Goal: Task Accomplishment & Management: Manage account settings

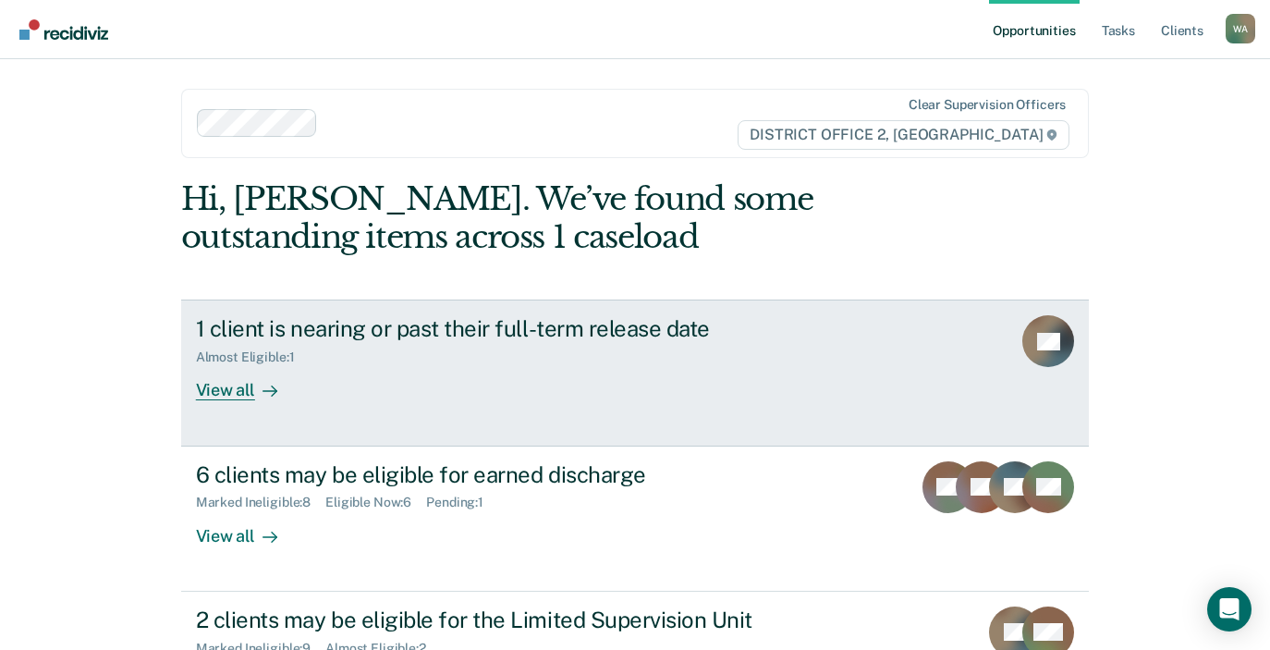
click at [237, 392] on div "View all" at bounding box center [248, 383] width 104 height 36
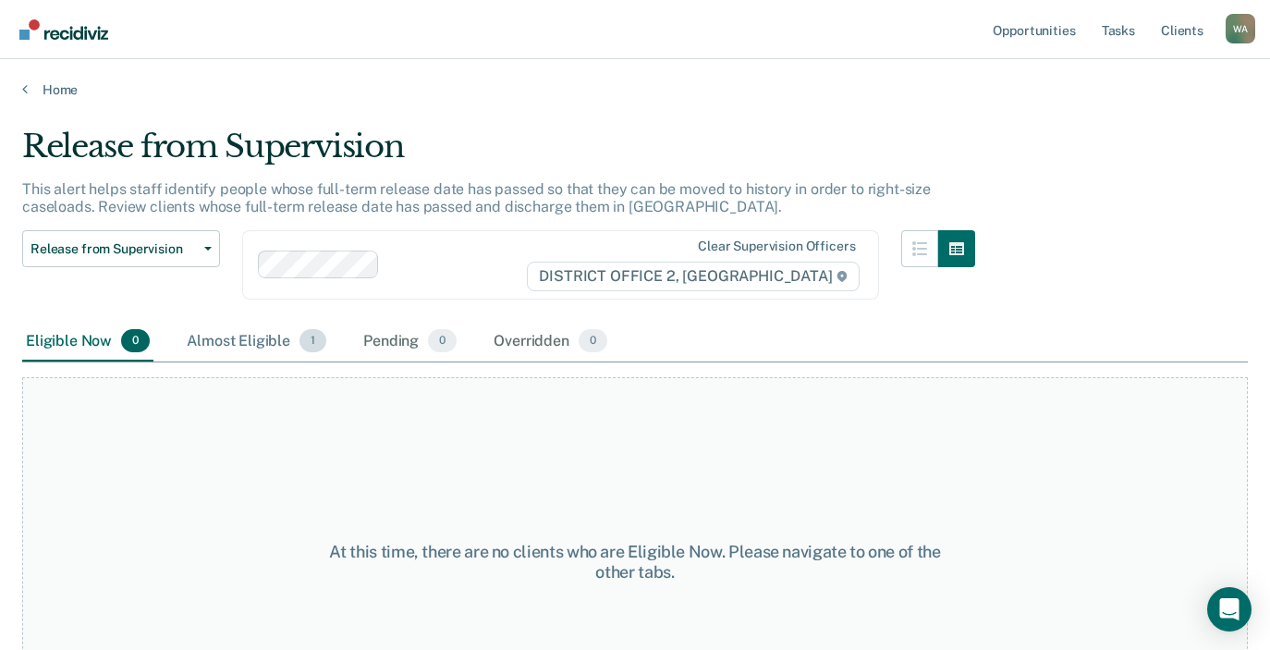
click at [248, 333] on div "Almost Eligible 1" at bounding box center [256, 342] width 147 height 41
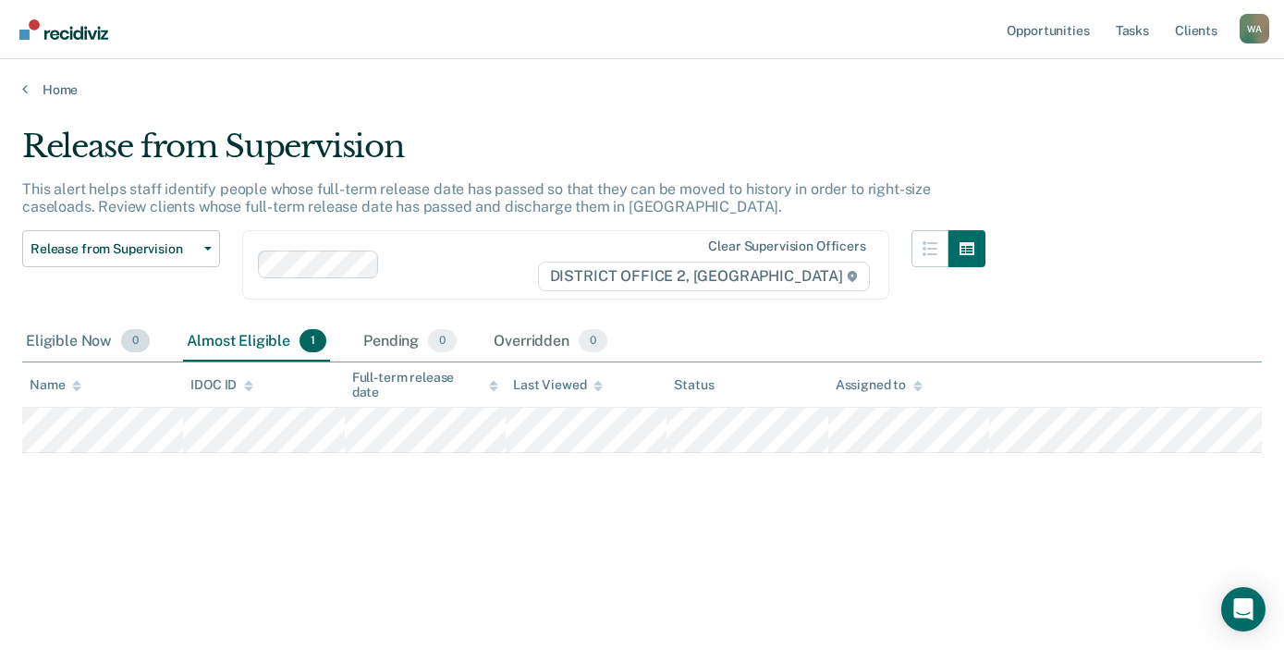
click at [68, 344] on div "Eligible Now 0" at bounding box center [87, 342] width 131 height 41
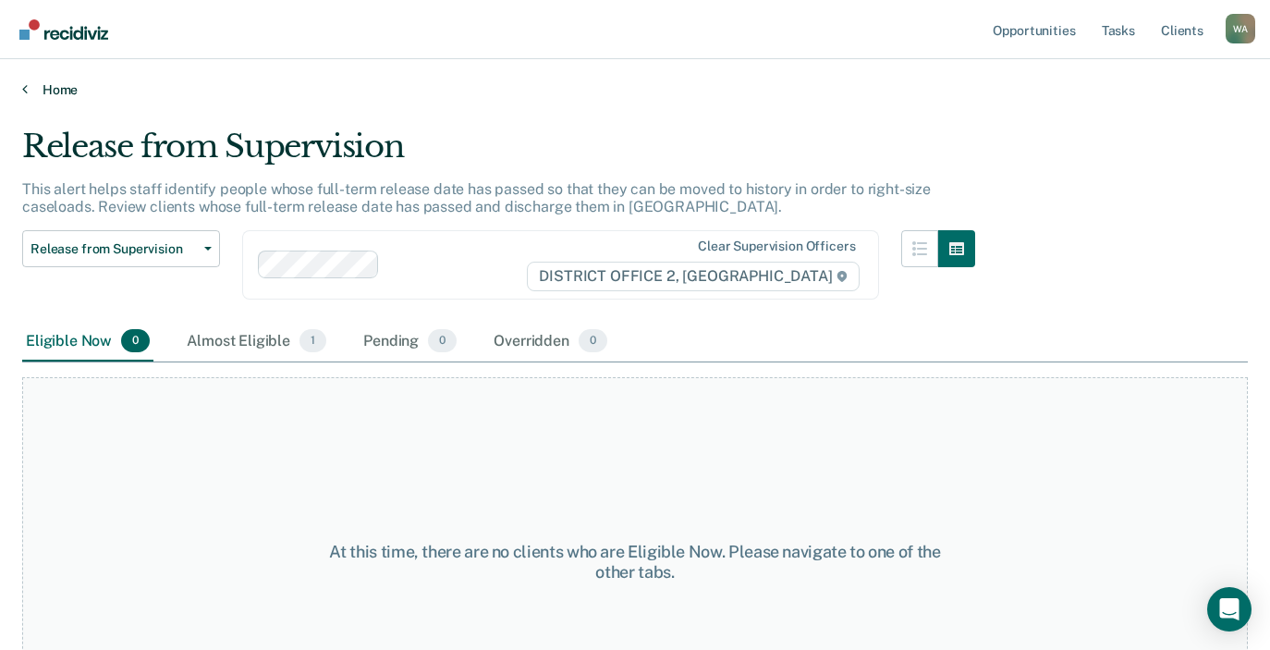
click at [45, 92] on link "Home" at bounding box center [635, 89] width 1226 height 17
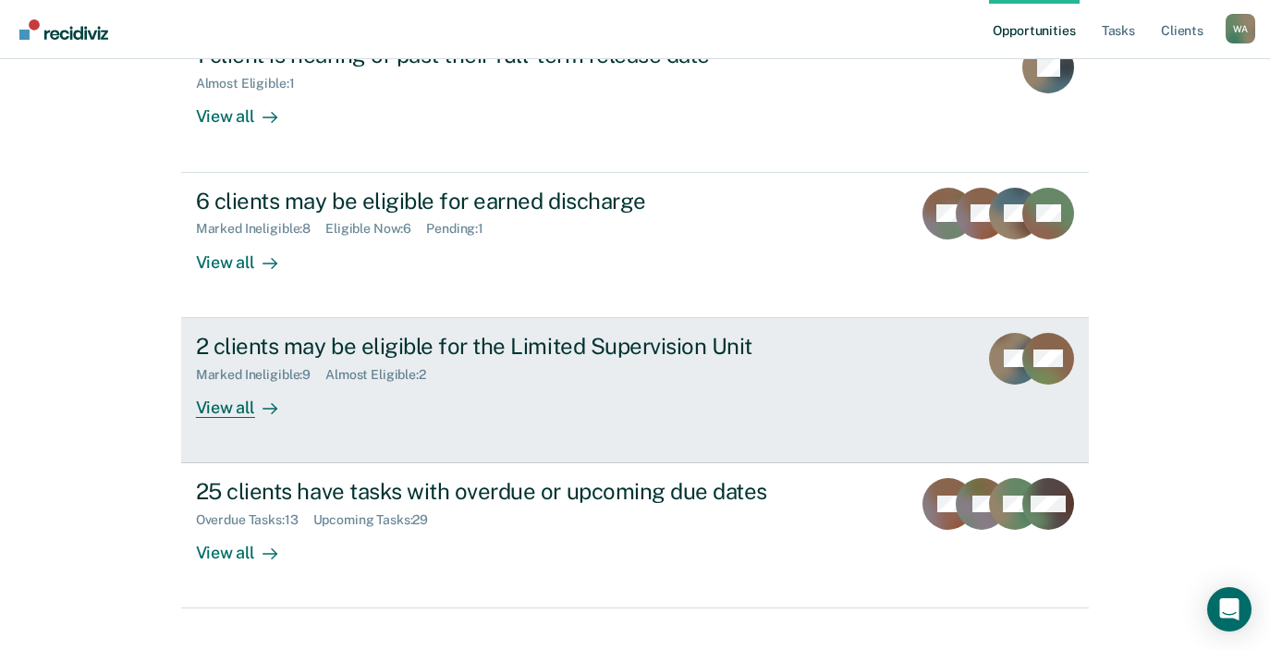
scroll to position [277, 0]
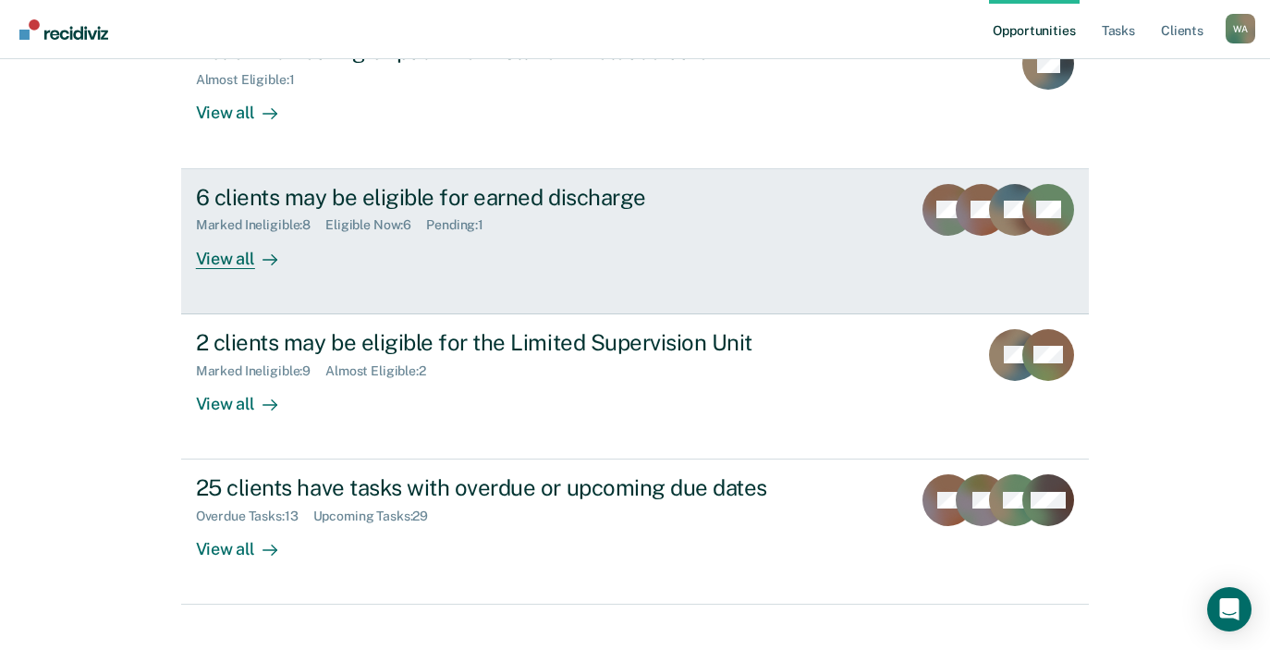
click at [221, 260] on div "View all" at bounding box center [248, 251] width 104 height 36
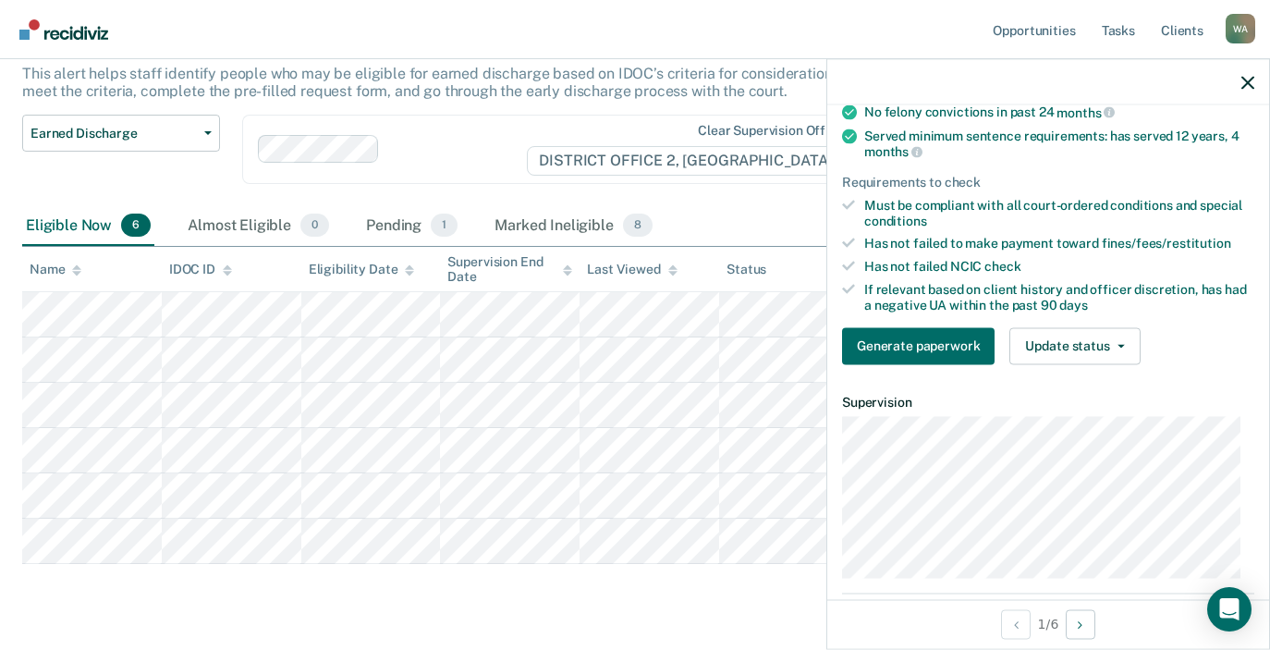
scroll to position [162, 0]
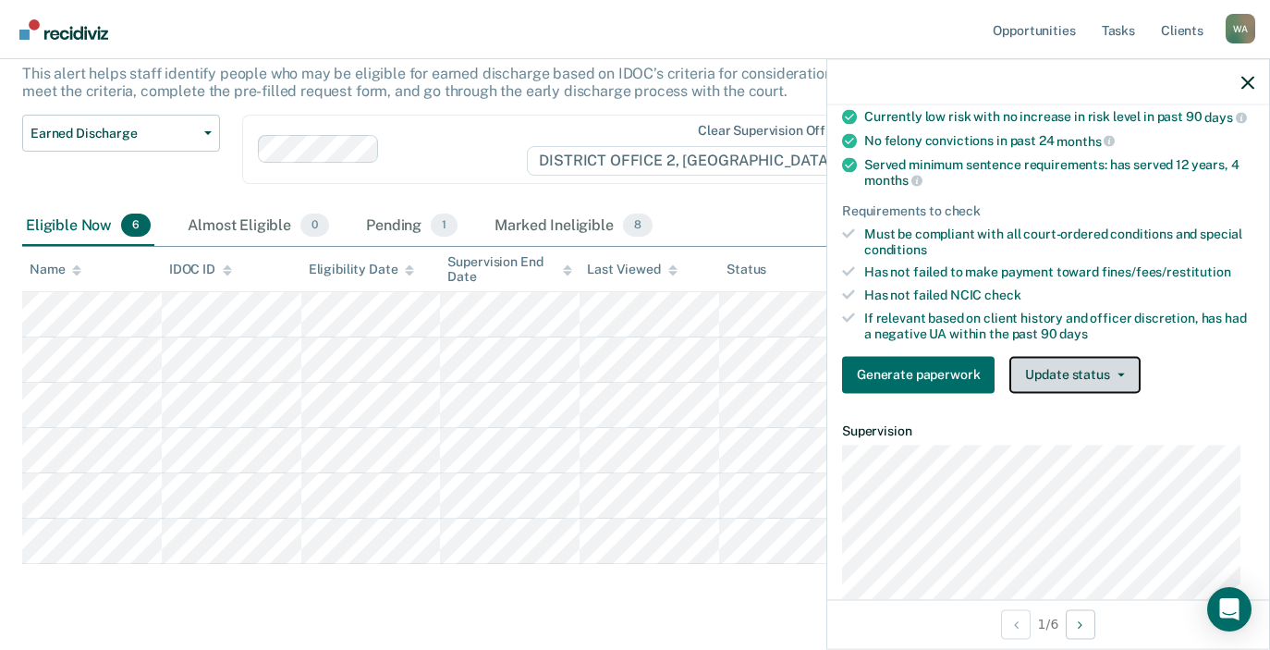
click at [1124, 378] on button "Update status" at bounding box center [1075, 374] width 130 height 37
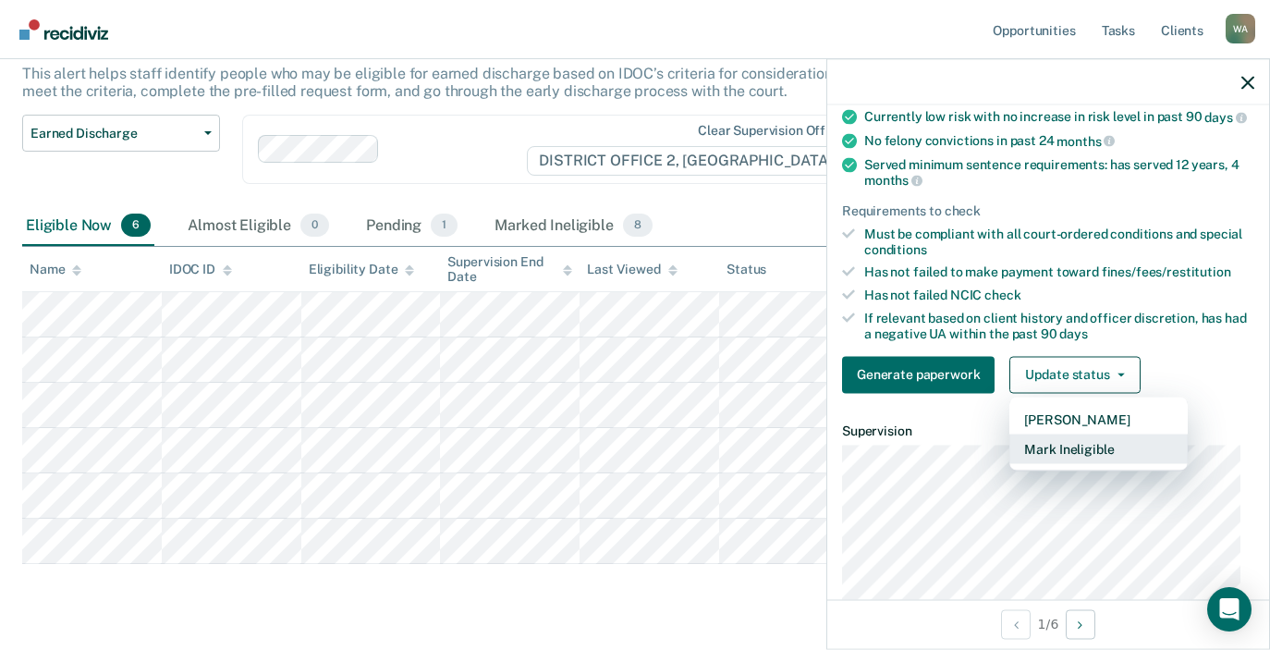
click at [1086, 460] on button "Mark Ineligible" at bounding box center [1099, 449] width 178 height 30
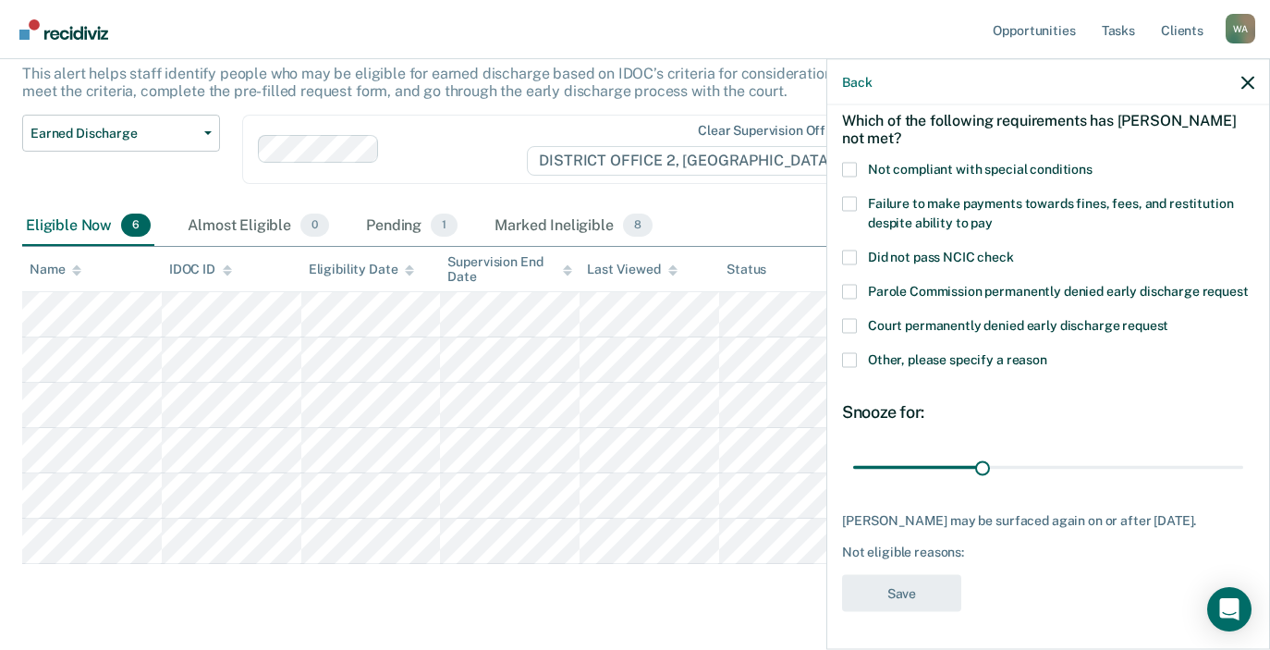
scroll to position [102, 0]
drag, startPoint x: 975, startPoint y: 465, endPoint x: 1287, endPoint y: 485, distance: 313.2
type input "90"
click at [1244, 484] on input "range" at bounding box center [1048, 467] width 390 height 32
click at [853, 359] on span at bounding box center [849, 359] width 15 height 15
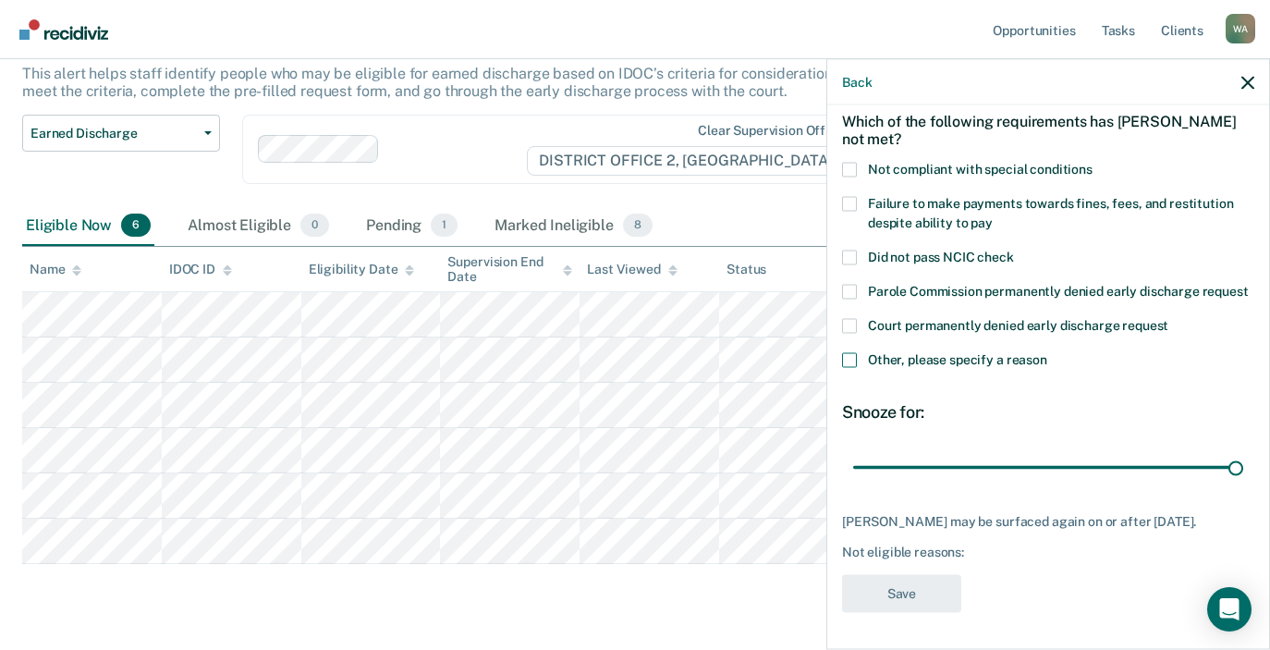
click at [1048, 352] on input "Other, please specify a reason" at bounding box center [1048, 352] width 0 height 0
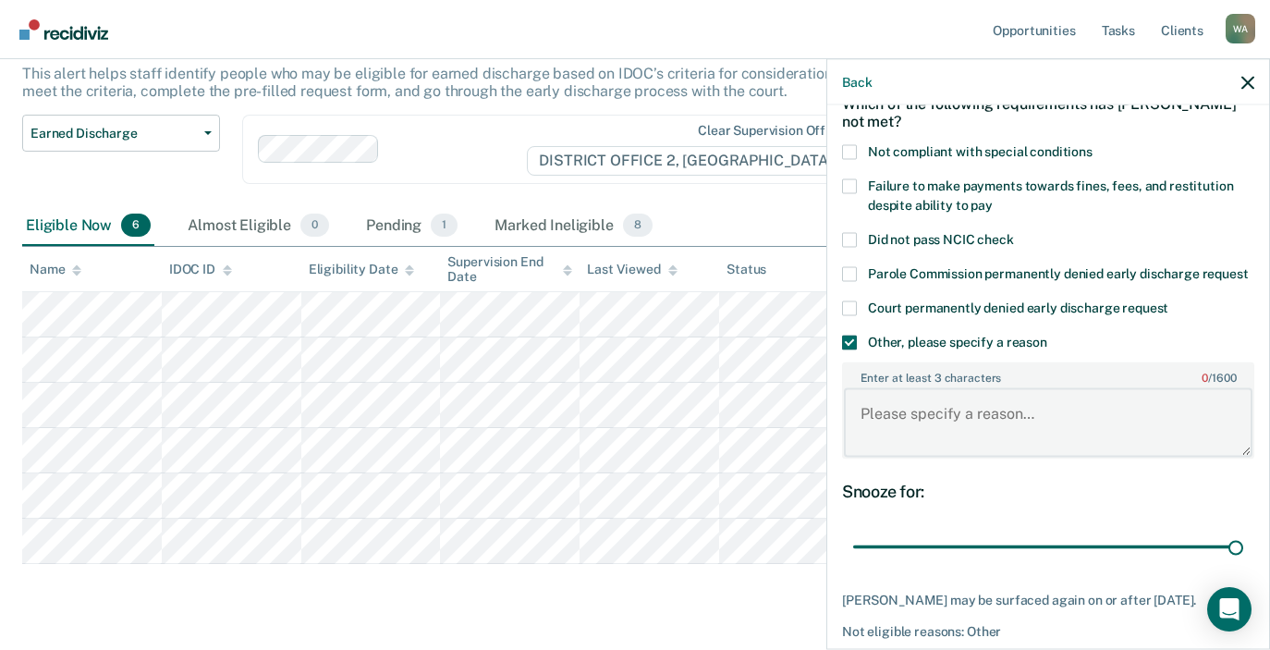
click at [926, 436] on textarea "Enter at least 3 characters 0 / 1600" at bounding box center [1048, 422] width 409 height 68
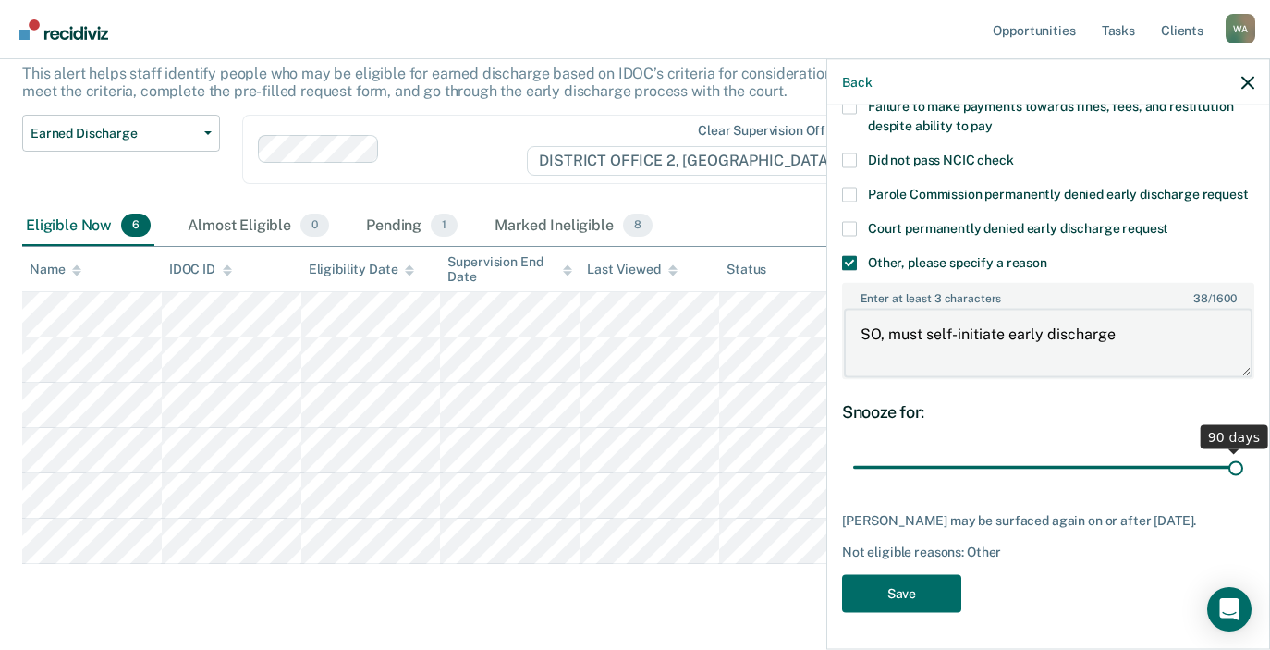
scroll to position [199, 0]
type textarea "SO, must self-initiate early discharge"
click at [907, 591] on button "Save" at bounding box center [901, 593] width 119 height 38
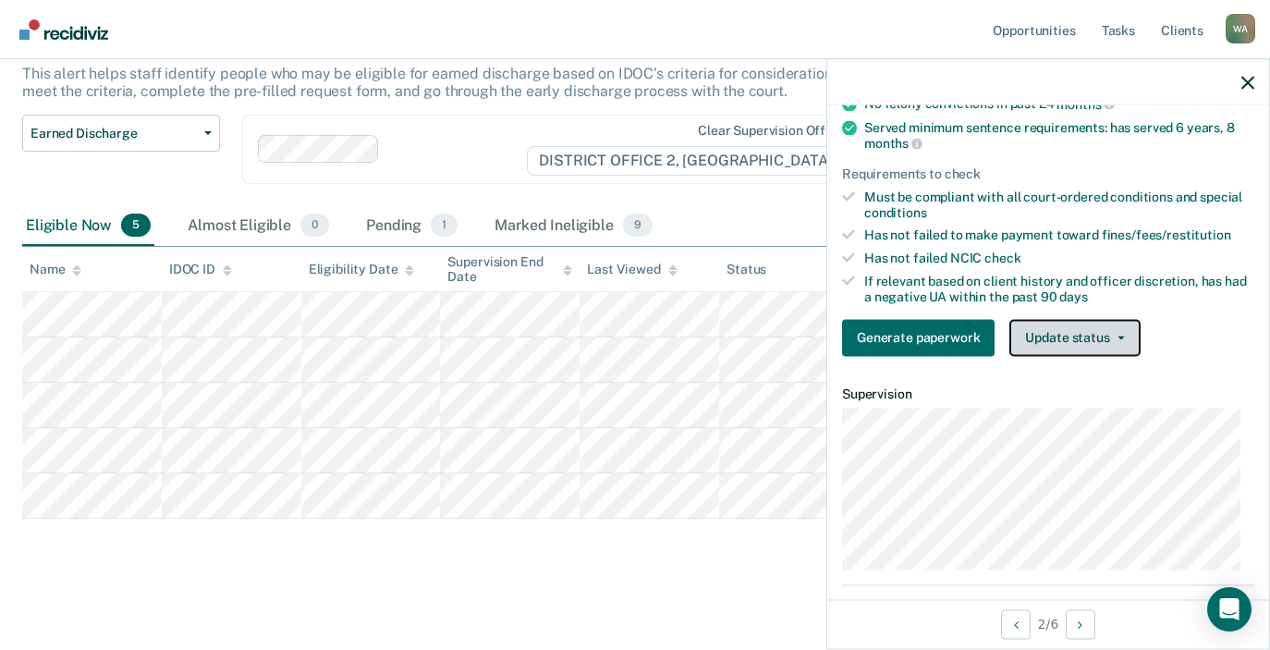
click at [1118, 339] on icon "button" at bounding box center [1121, 338] width 7 height 4
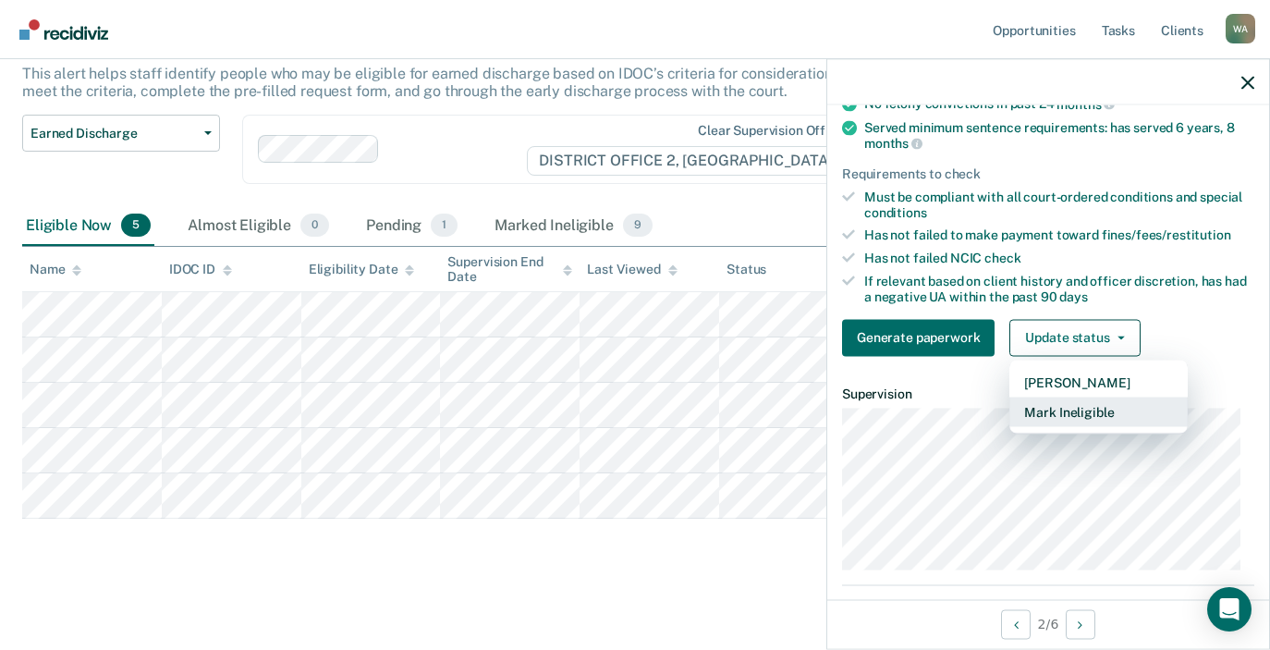
click at [1098, 424] on button "Mark Ineligible" at bounding box center [1099, 412] width 178 height 30
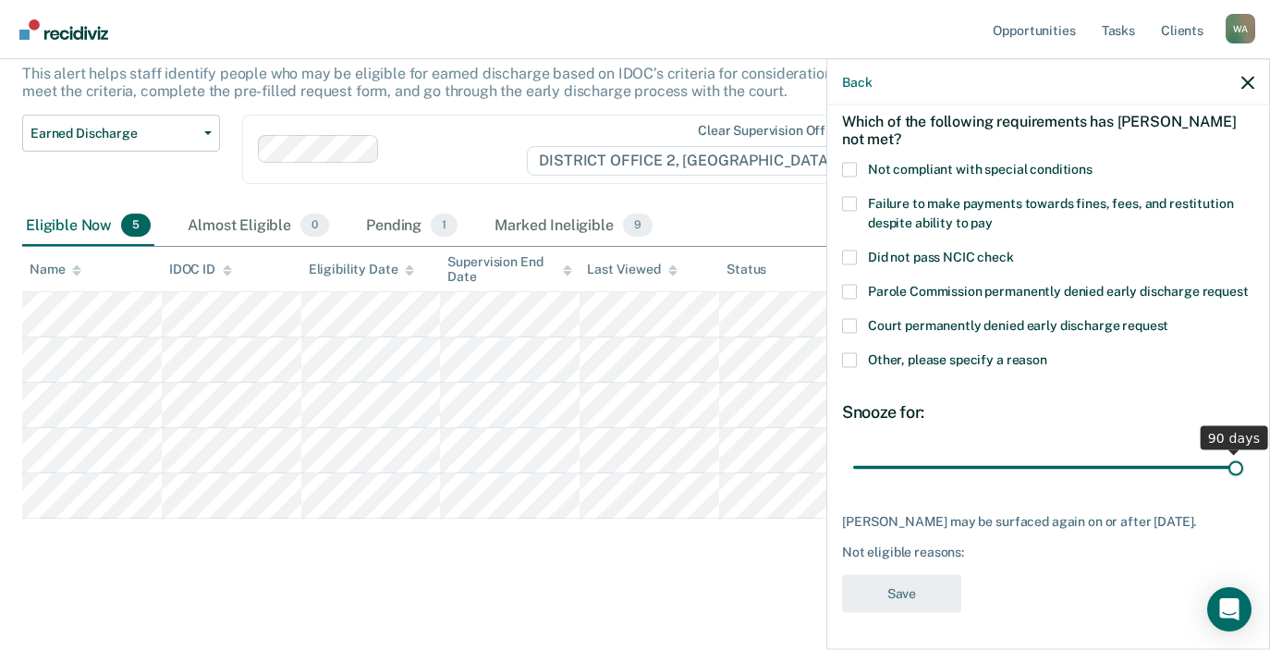
drag, startPoint x: 983, startPoint y: 448, endPoint x: 1307, endPoint y: 481, distance: 326.2
type input "90"
click at [1244, 481] on input "range" at bounding box center [1048, 467] width 390 height 32
click at [850, 352] on span at bounding box center [849, 359] width 15 height 15
click at [1048, 352] on input "Other, please specify a reason" at bounding box center [1048, 352] width 0 height 0
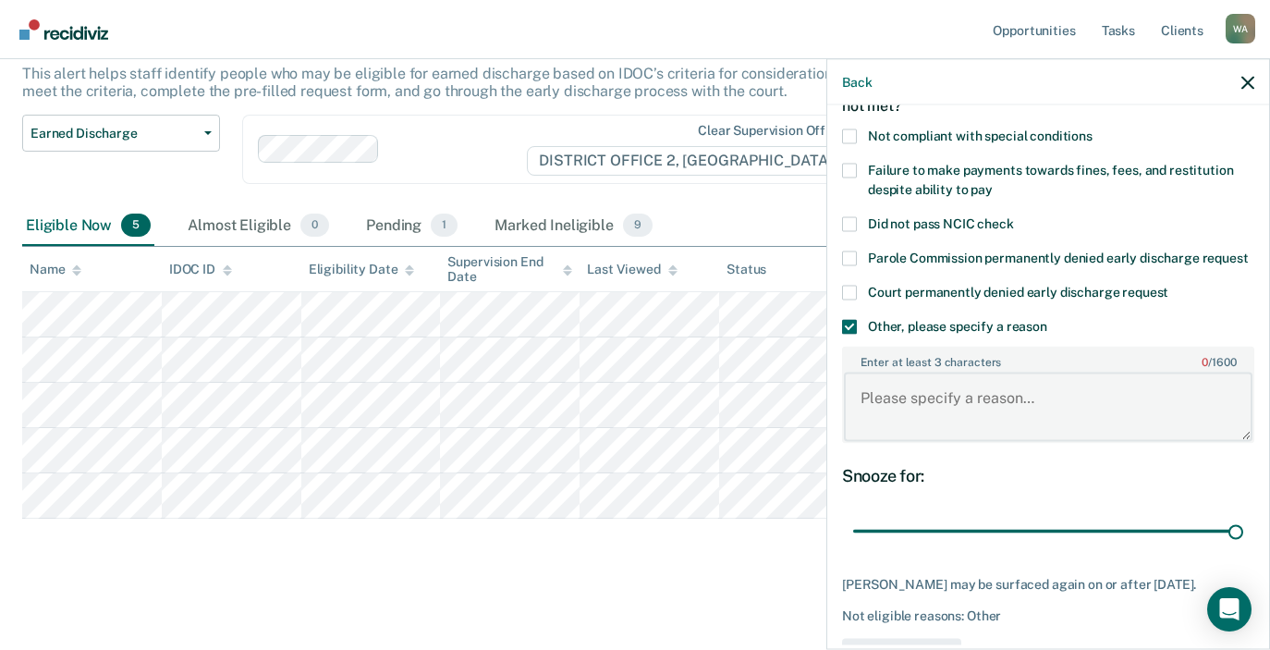
click at [894, 417] on textarea "Enter at least 3 characters 0 / 1600" at bounding box center [1048, 407] width 409 height 68
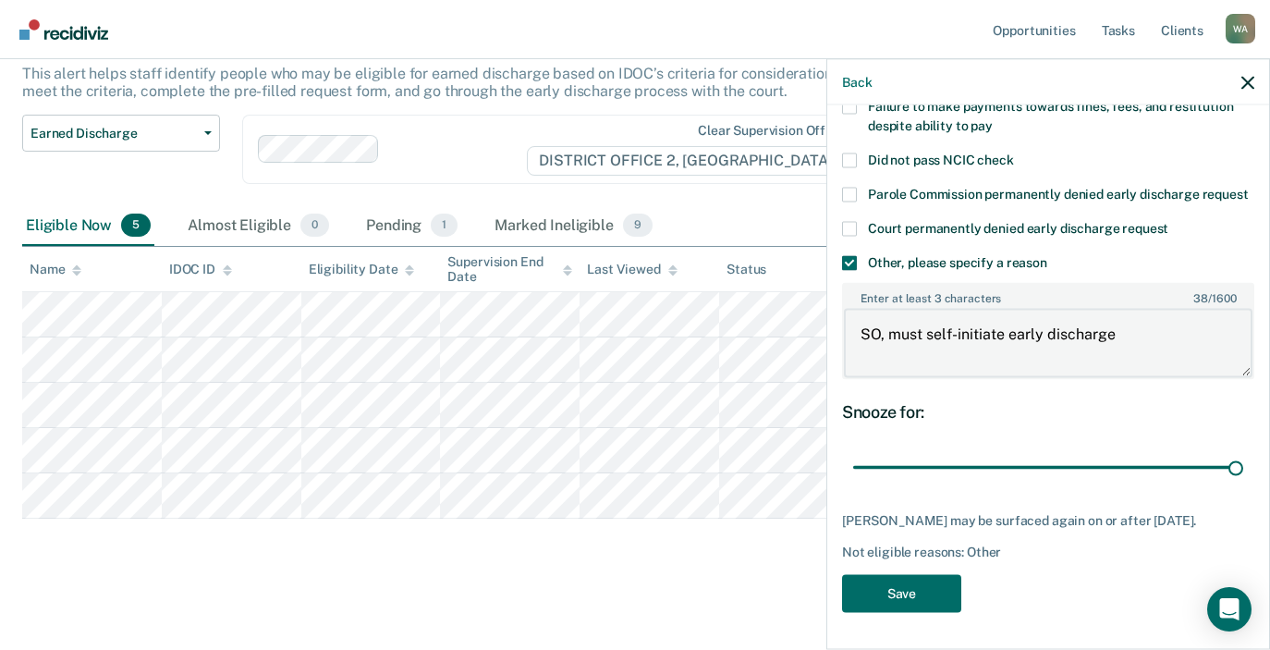
scroll to position [215, 0]
type textarea "SO, must self-initiate early discharge"
click at [917, 590] on button "Save" at bounding box center [901, 593] width 119 height 38
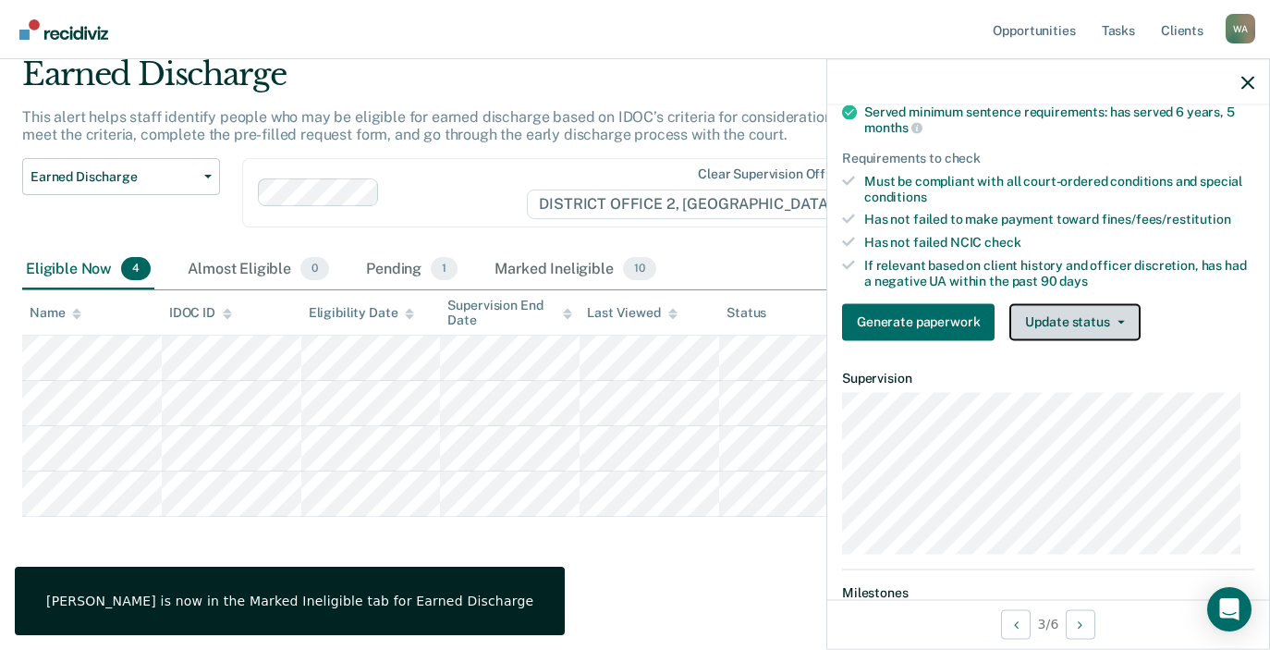
click at [1100, 335] on button "Update status" at bounding box center [1075, 321] width 130 height 37
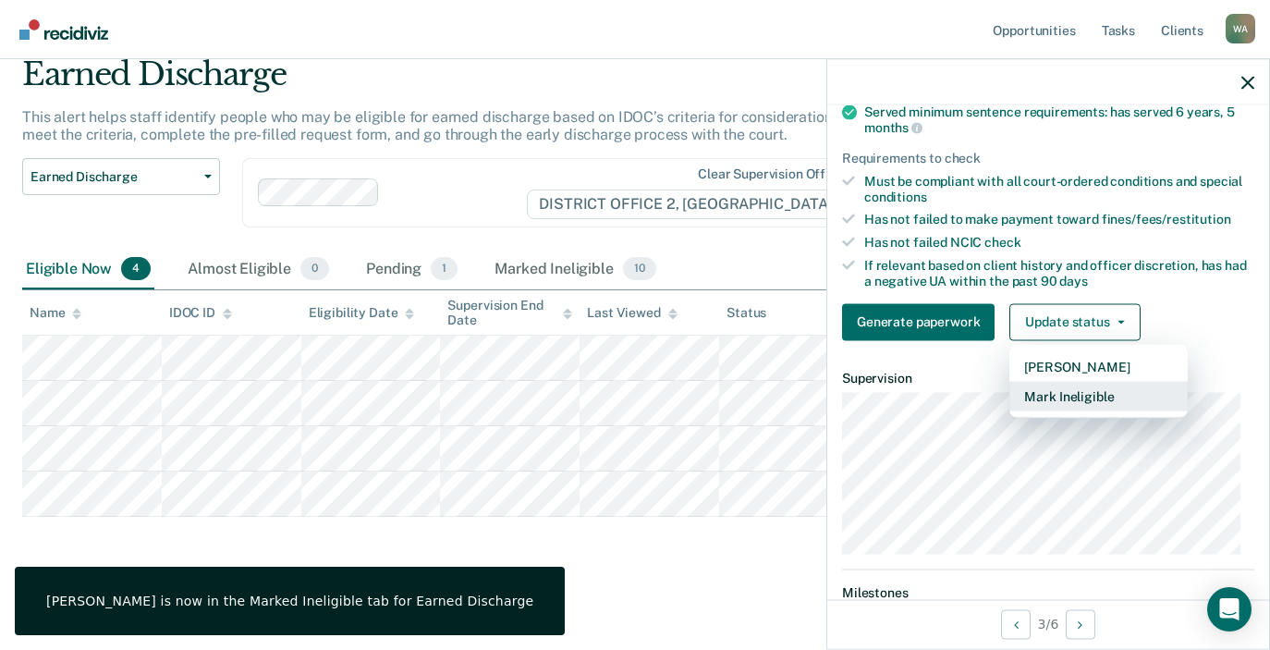
click at [1098, 407] on button "Mark Ineligible" at bounding box center [1099, 396] width 178 height 30
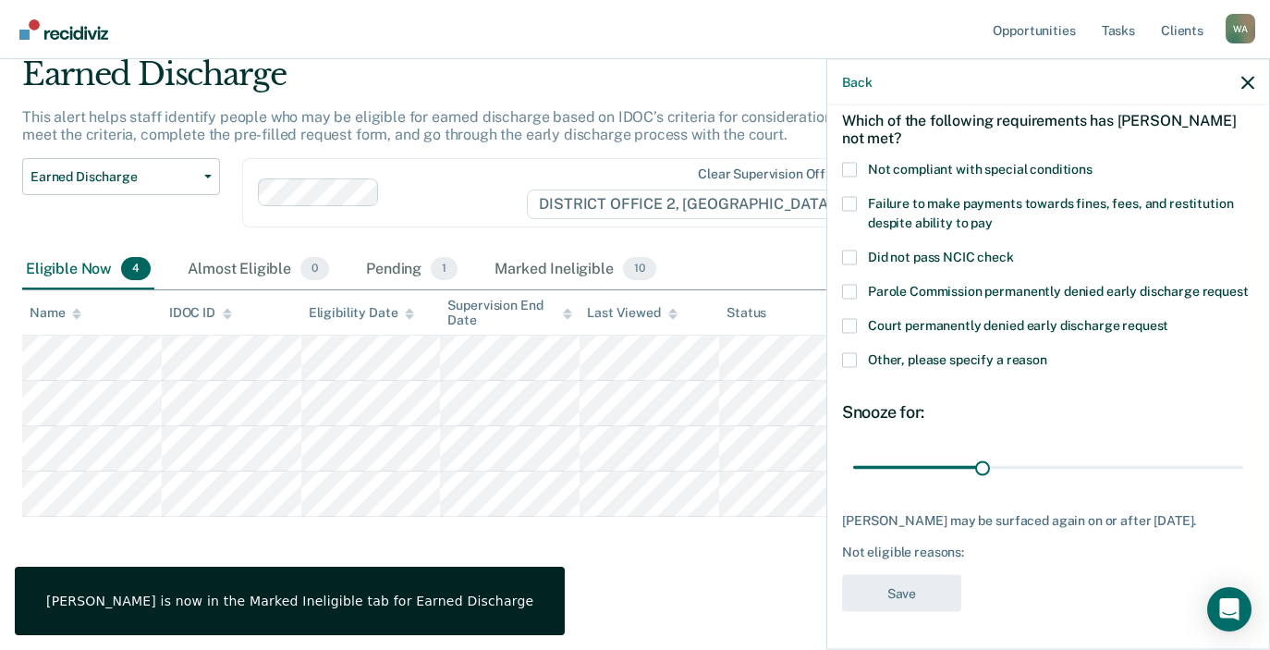
scroll to position [117, 0]
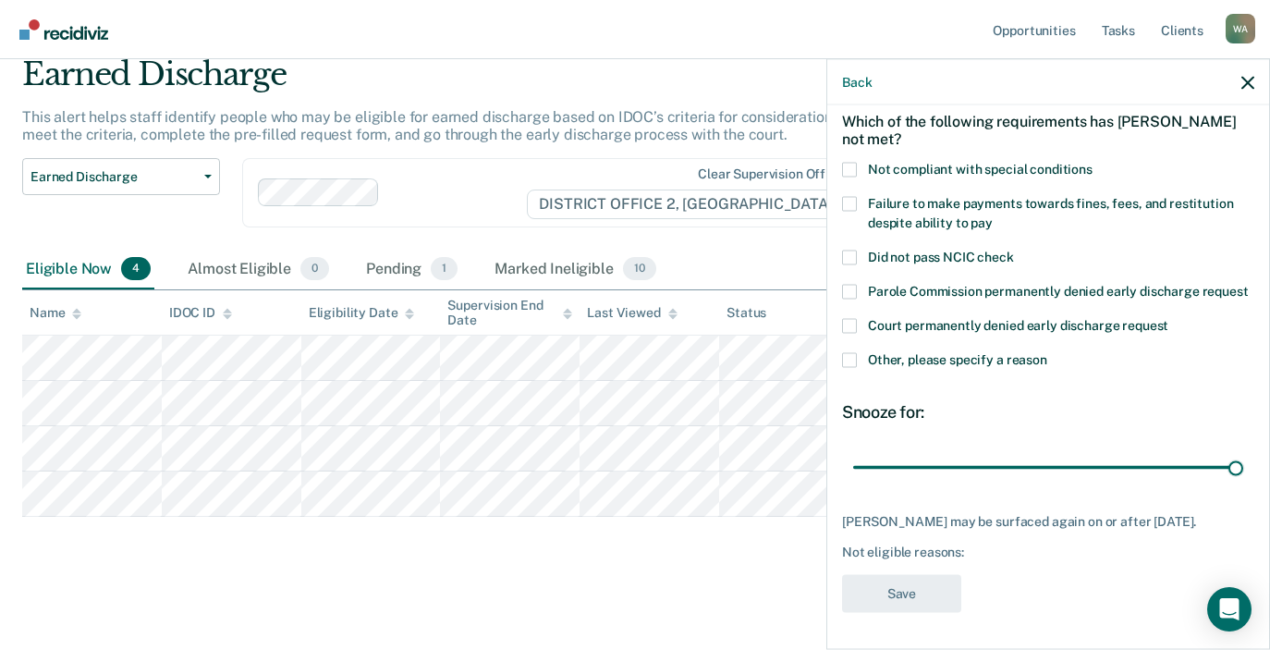
drag, startPoint x: 980, startPoint y: 454, endPoint x: 1246, endPoint y: 462, distance: 266.4
type input "90"
click at [1244, 462] on input "range" at bounding box center [1048, 467] width 390 height 32
click at [853, 162] on span at bounding box center [849, 169] width 15 height 15
click at [1093, 162] on input "Not compliant with special conditions" at bounding box center [1093, 162] width 0 height 0
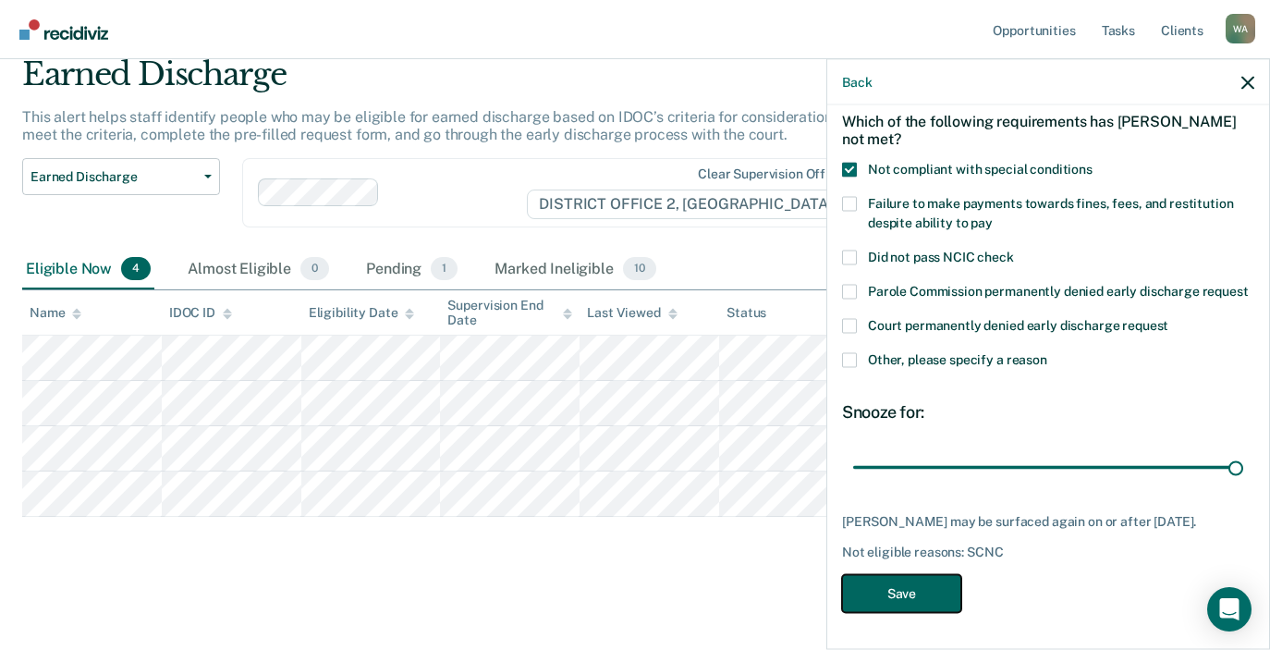
click at [913, 590] on button "Save" at bounding box center [901, 593] width 119 height 38
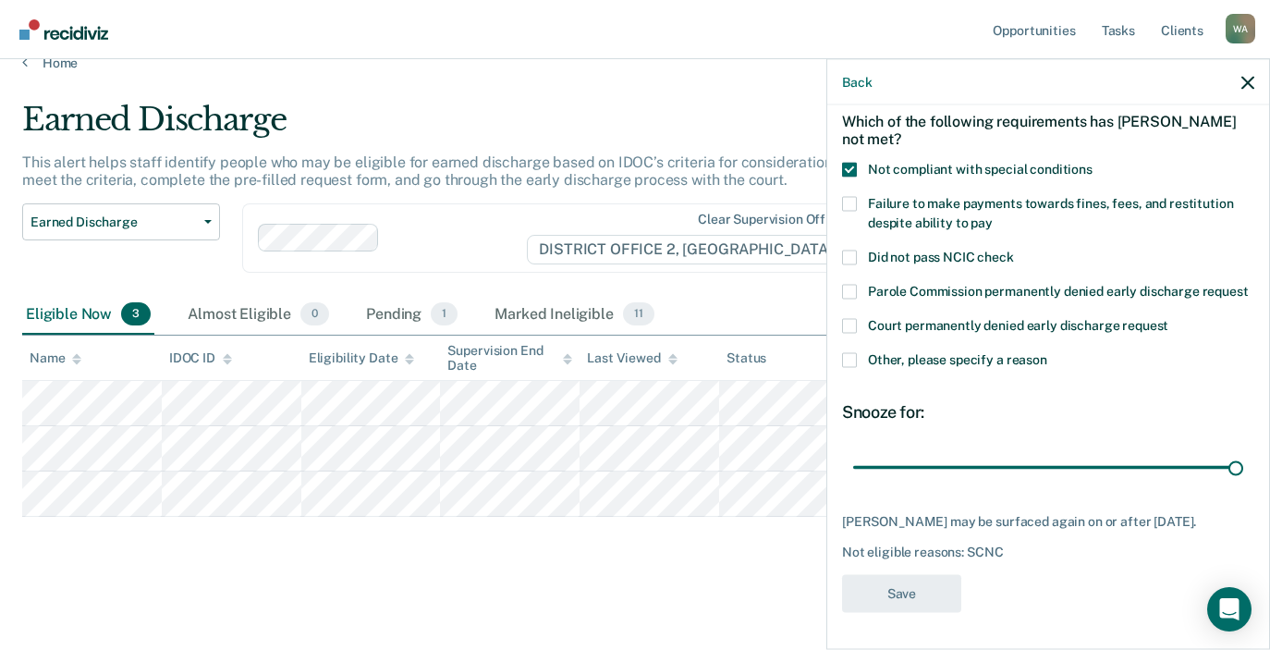
scroll to position [27, 0]
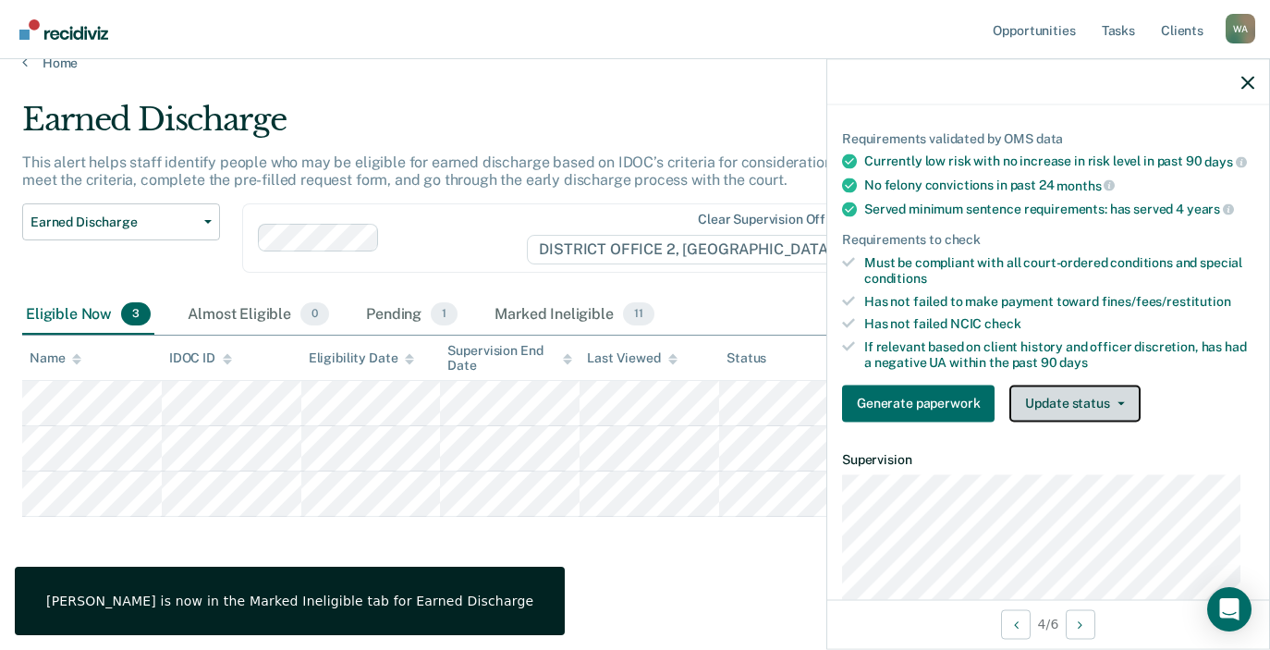
click at [1083, 413] on button "Update status" at bounding box center [1075, 403] width 130 height 37
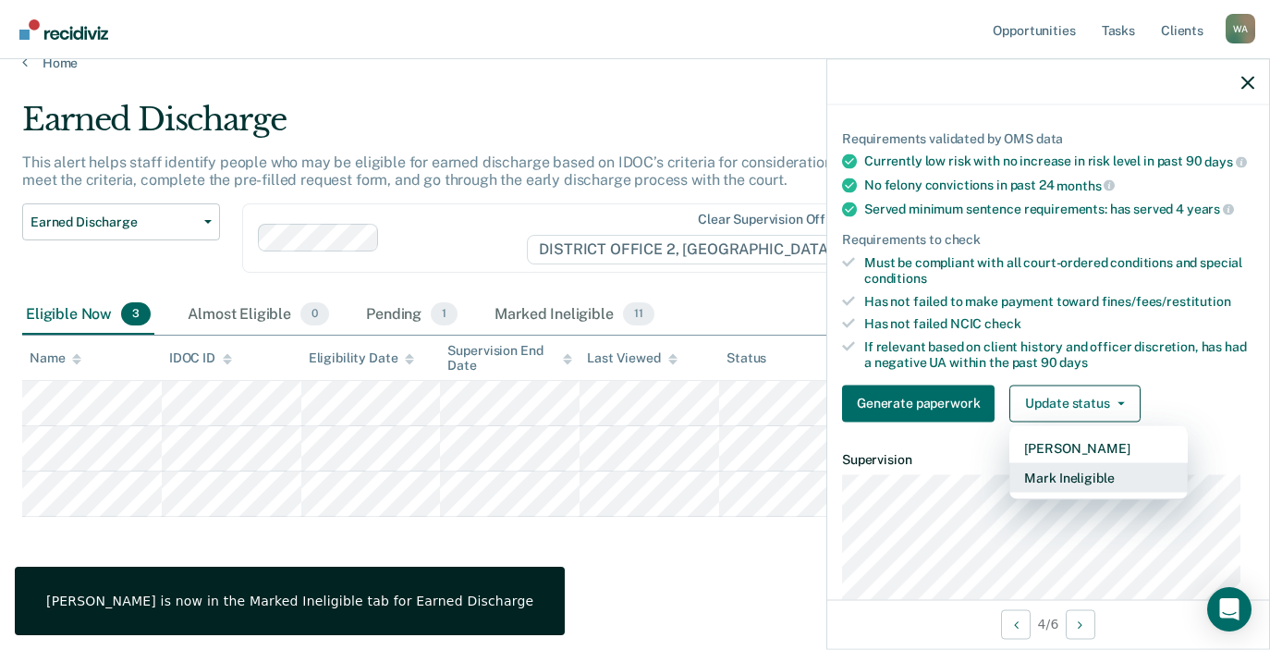
click at [1094, 485] on button "Mark Ineligible" at bounding box center [1099, 477] width 178 height 30
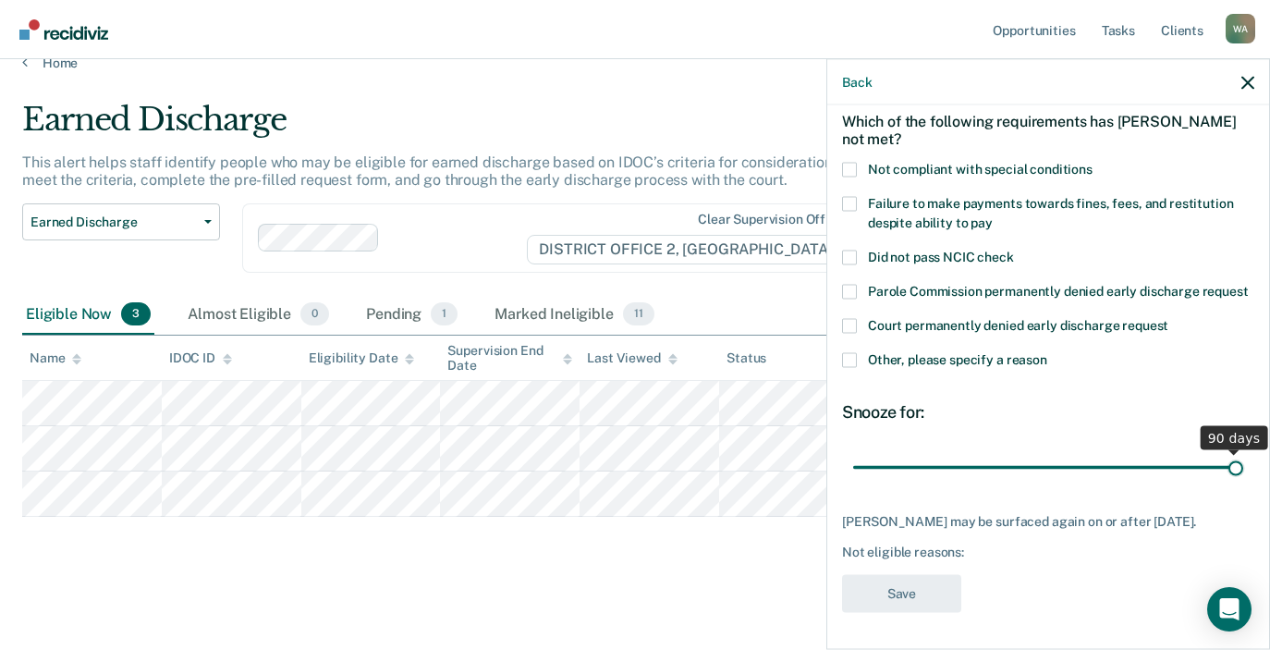
drag, startPoint x: 979, startPoint y: 472, endPoint x: 1196, endPoint y: 433, distance: 219.8
type input "90"
click at [1244, 478] on input "range" at bounding box center [1048, 467] width 390 height 32
click at [849, 358] on span at bounding box center [849, 359] width 15 height 15
click at [1048, 352] on input "Other, please specify a reason" at bounding box center [1048, 352] width 0 height 0
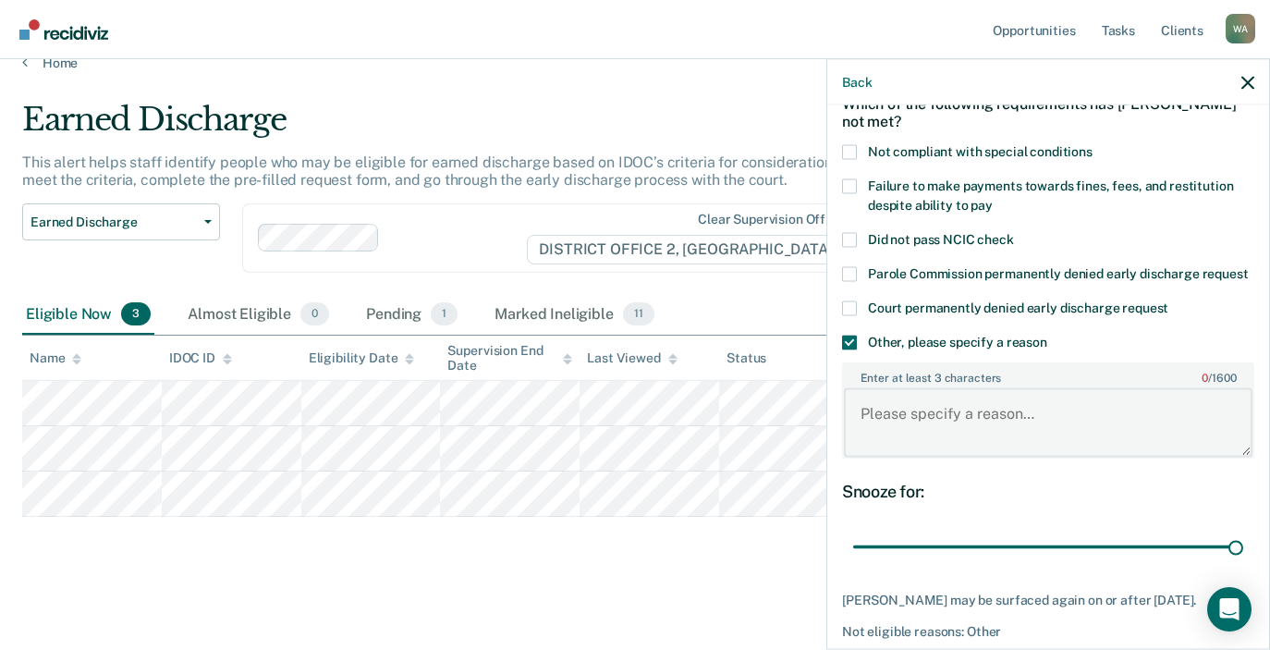
click at [901, 448] on textarea "Enter at least 3 characters 0 / 1600" at bounding box center [1048, 422] width 409 height 68
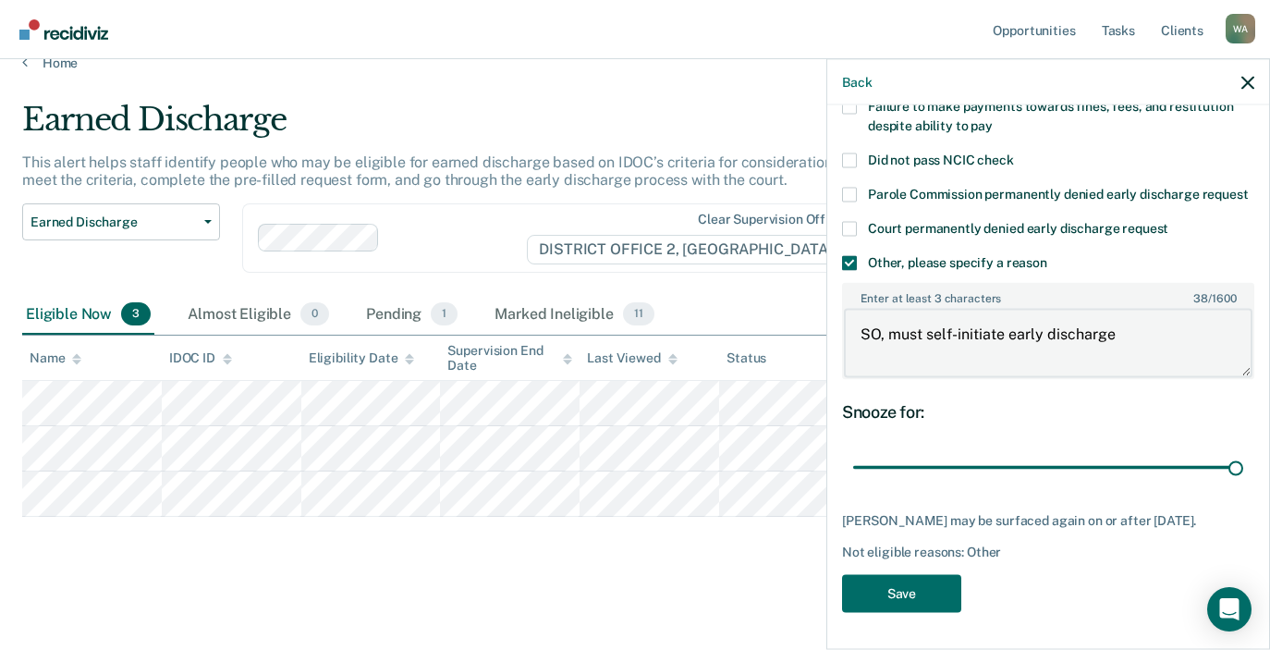
scroll to position [199, 0]
type textarea "SO, must self-initiate early discharge"
click at [920, 597] on button "Save" at bounding box center [901, 593] width 119 height 38
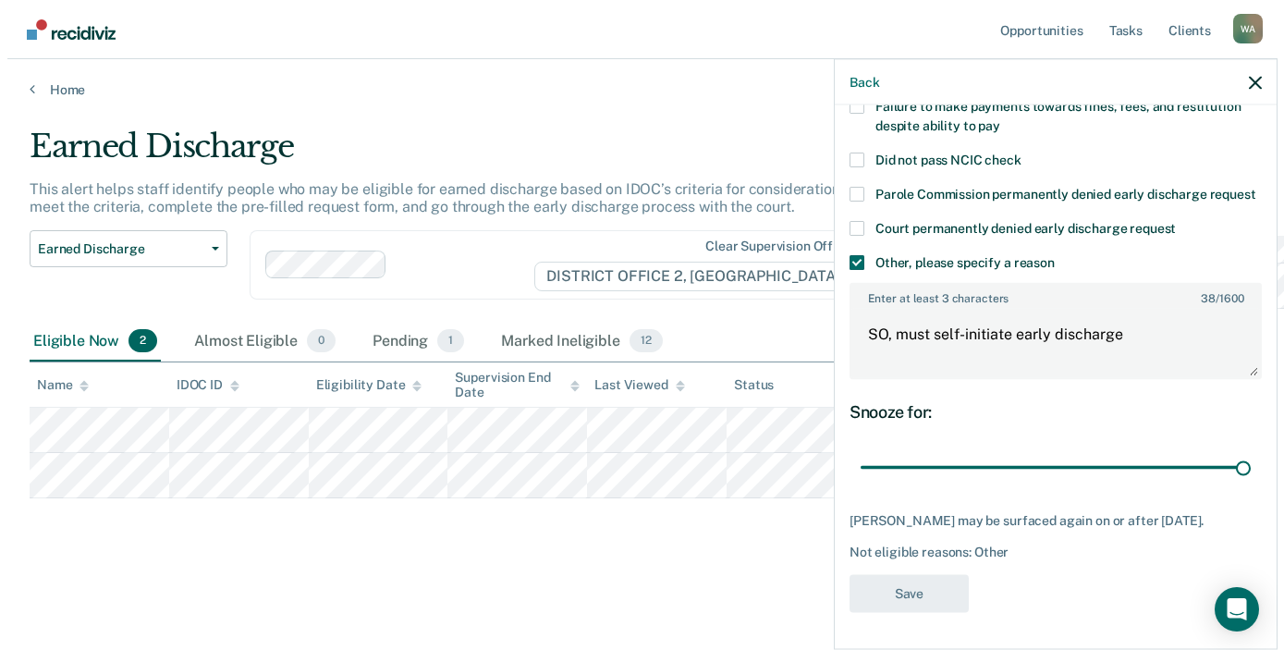
scroll to position [0, 0]
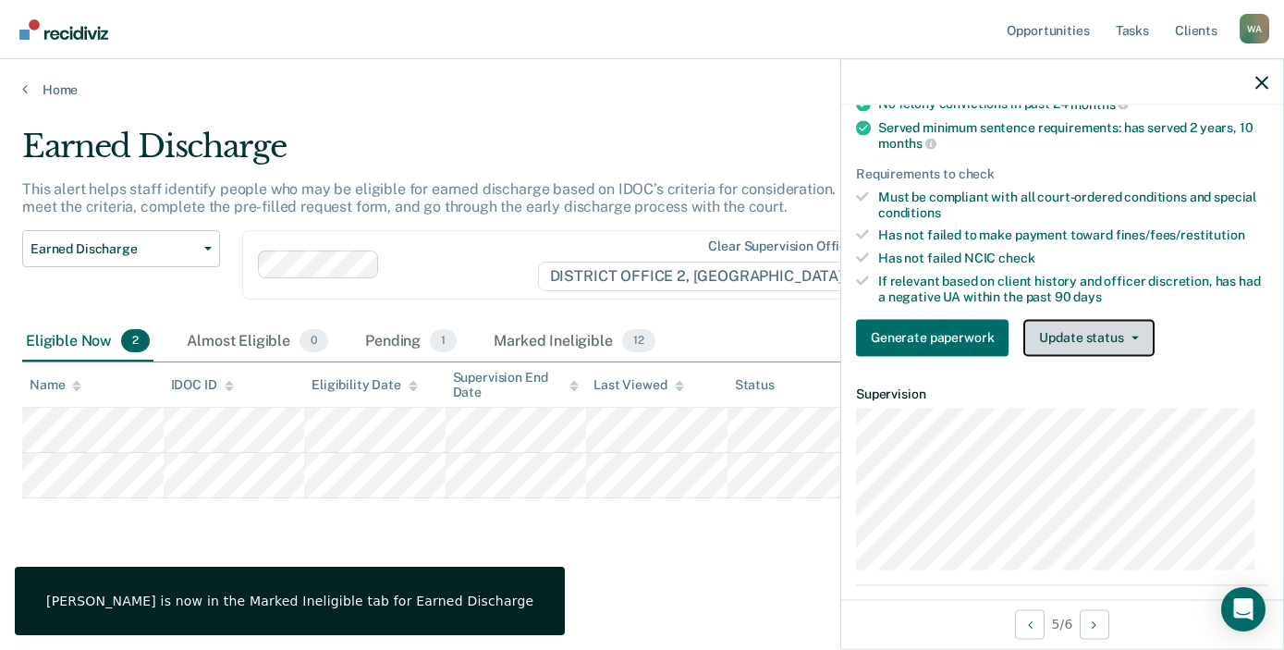
click at [1127, 356] on button "Update status" at bounding box center [1089, 337] width 130 height 37
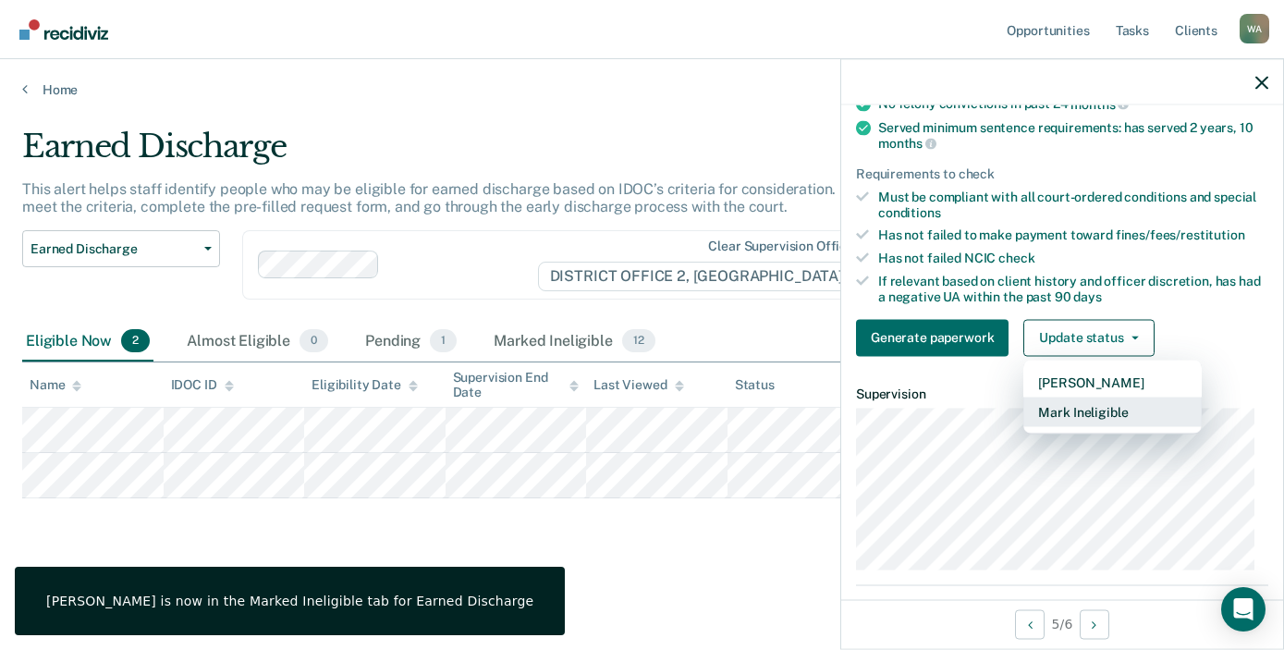
click at [1109, 423] on button "Mark Ineligible" at bounding box center [1113, 412] width 178 height 30
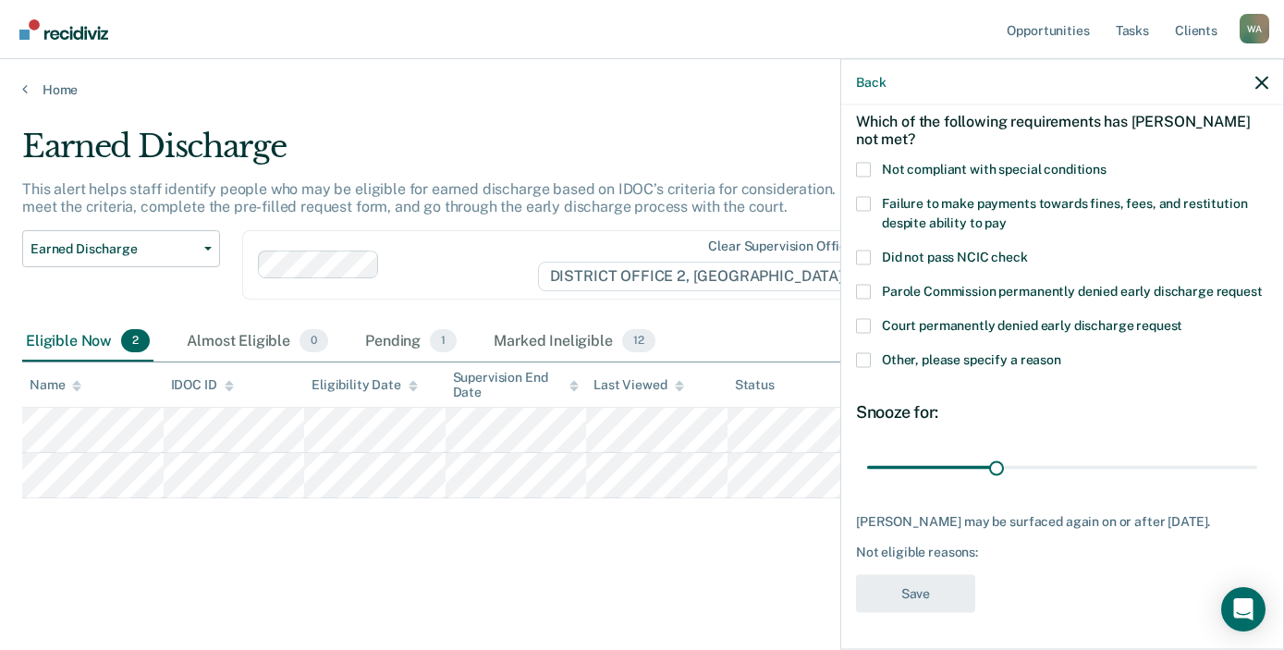
click at [866, 162] on span at bounding box center [863, 169] width 15 height 15
click at [1107, 162] on input "Not compliant with special conditions" at bounding box center [1107, 162] width 0 height 0
click at [866, 359] on span at bounding box center [863, 359] width 15 height 15
click at [1061, 352] on input "Other, please specify a reason" at bounding box center [1061, 352] width 0 height 0
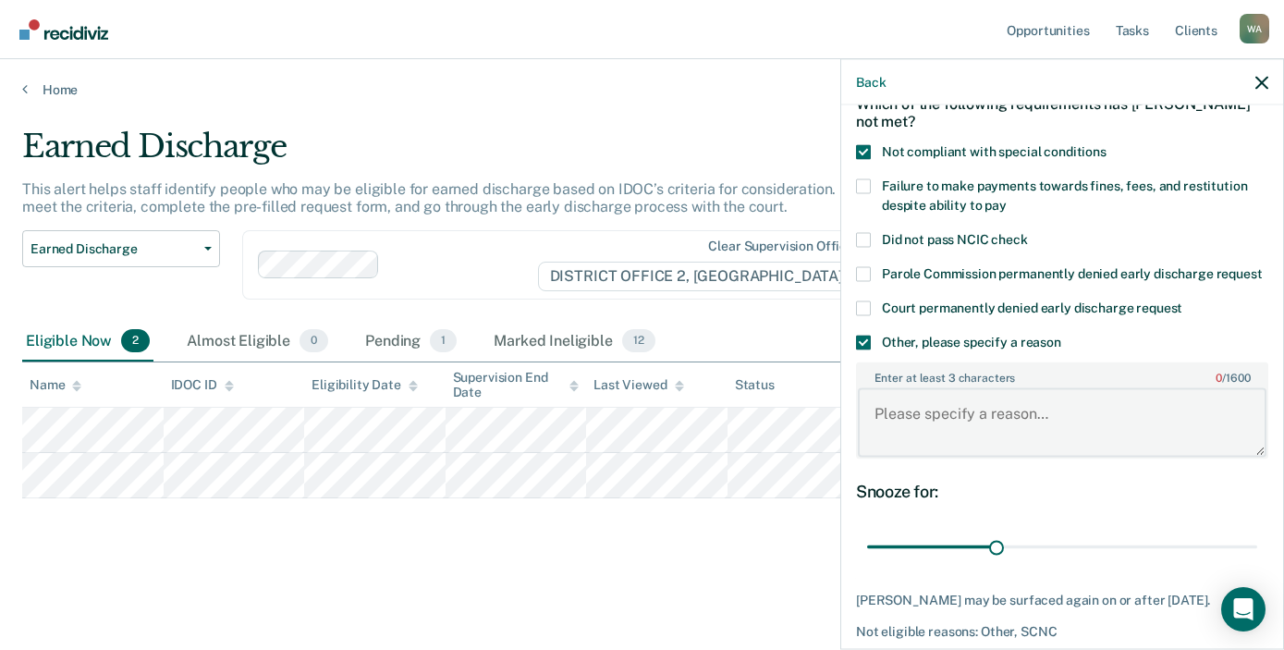
click at [907, 437] on textarea "Enter at least 3 characters 0 / 1600" at bounding box center [1062, 422] width 409 height 68
type textarea "Pending new charges"
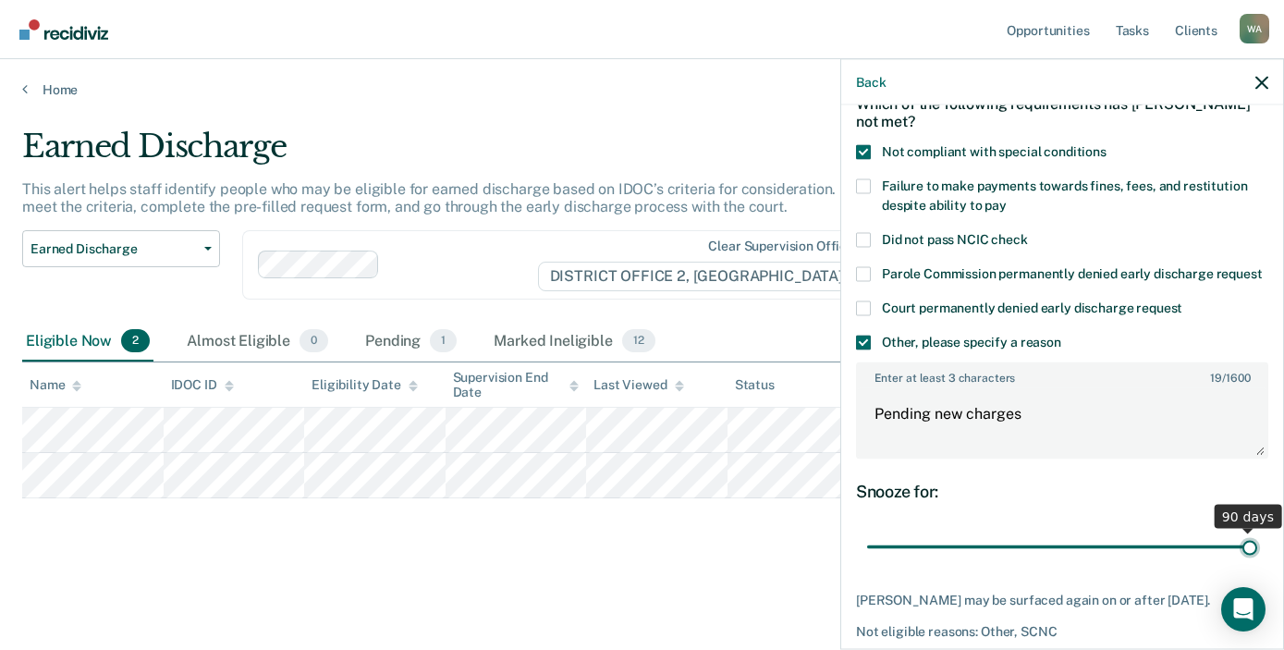
drag, startPoint x: 993, startPoint y: 565, endPoint x: 1368, endPoint y: 570, distance: 374.5
type input "90"
click at [1258, 563] on input "range" at bounding box center [1062, 547] width 390 height 32
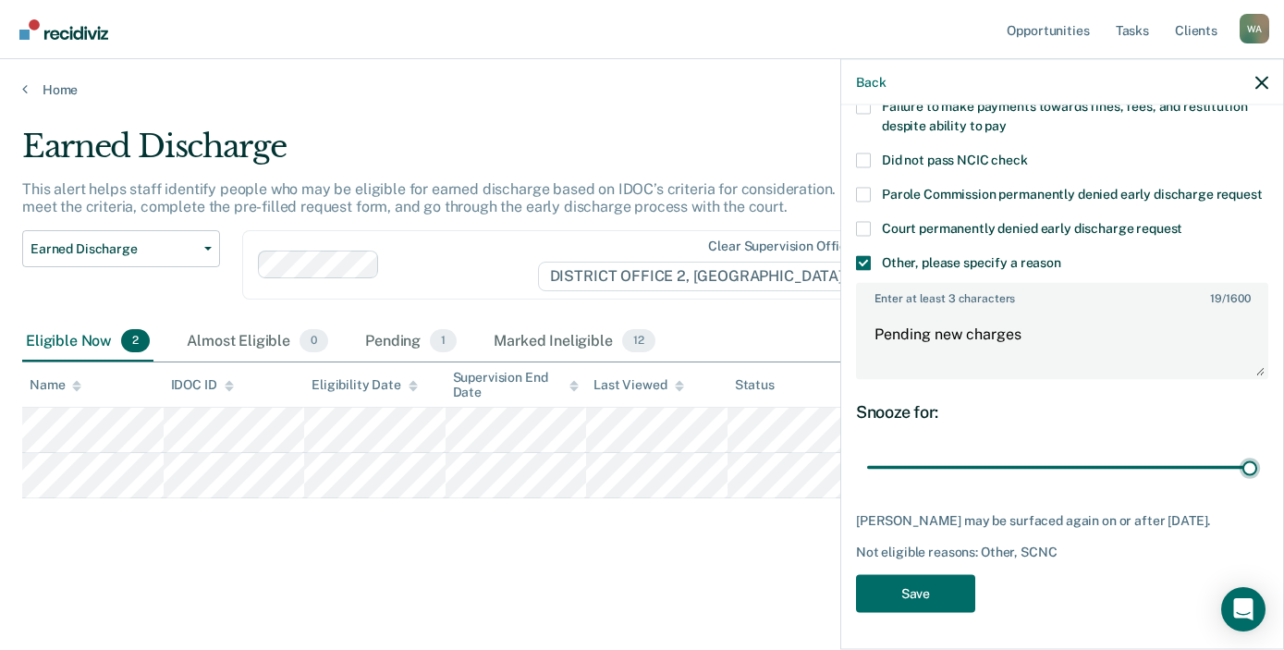
scroll to position [215, 0]
click at [926, 593] on button "Save" at bounding box center [915, 593] width 119 height 38
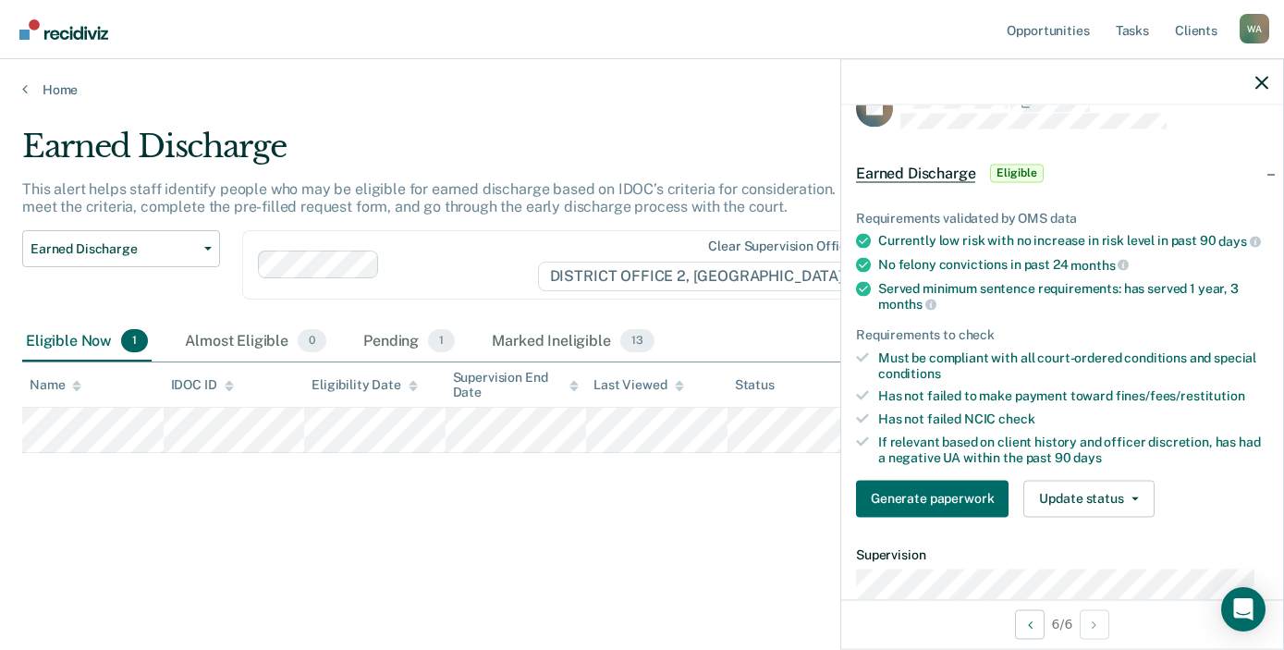
scroll to position [46, 0]
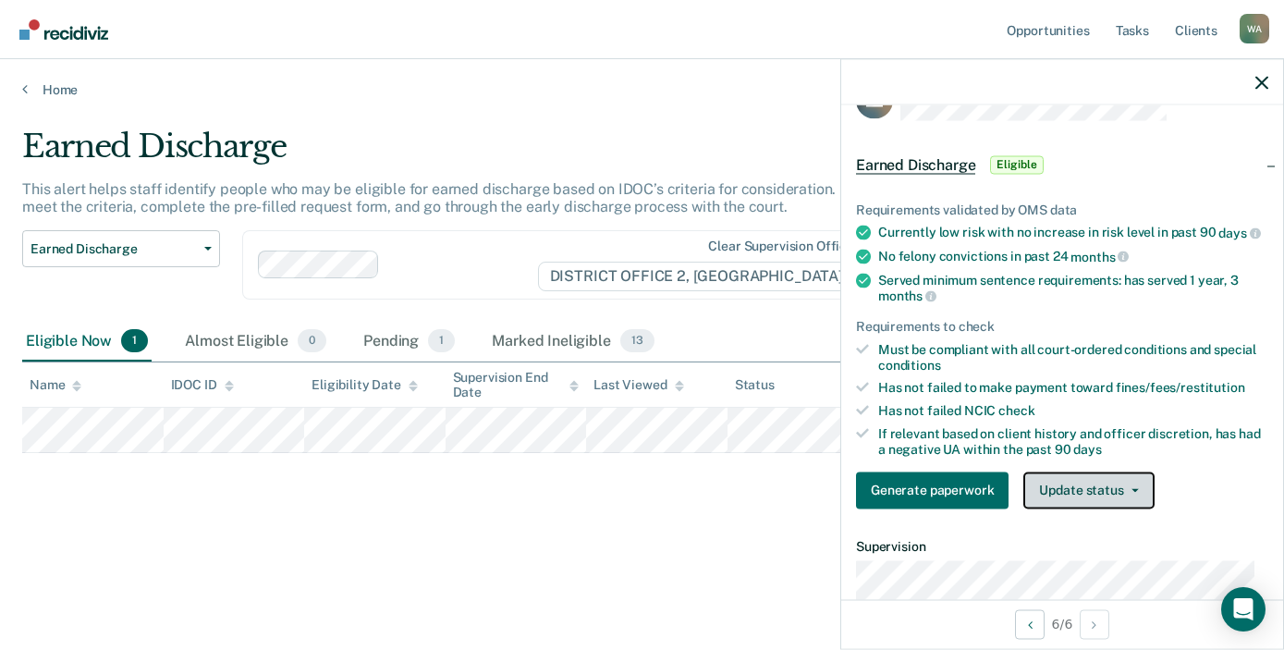
click at [1132, 492] on icon "button" at bounding box center [1135, 490] width 7 height 4
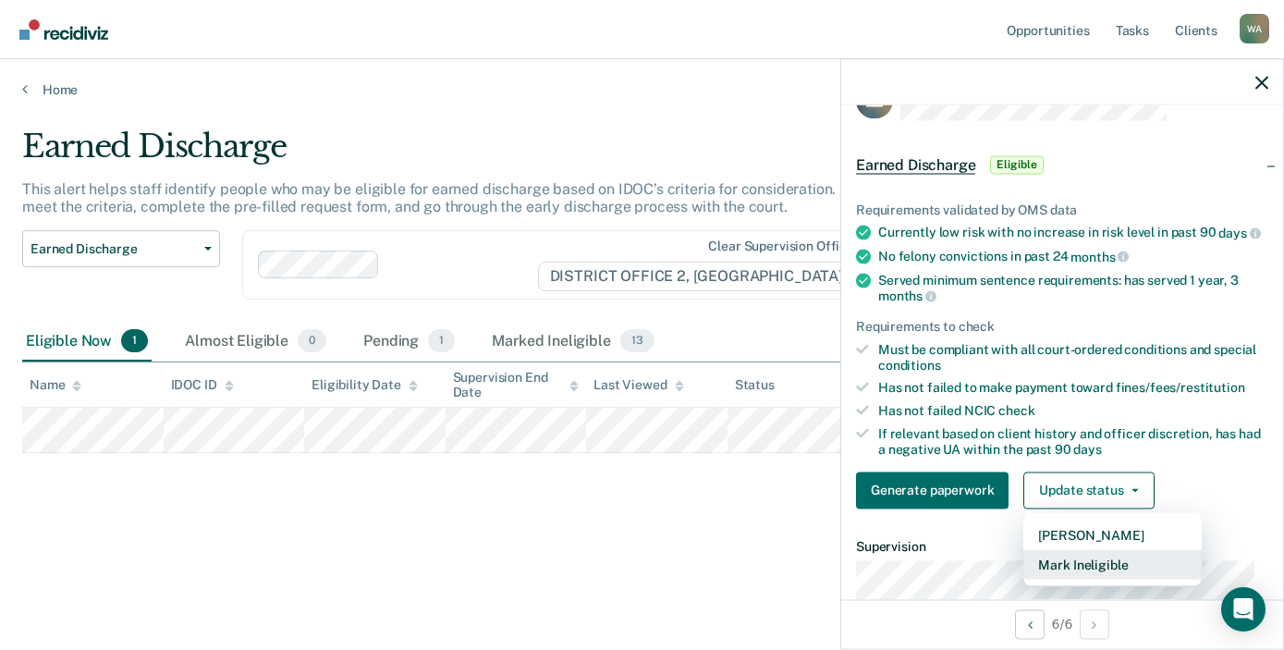
click at [1106, 573] on button "Mark Ineligible" at bounding box center [1113, 564] width 178 height 30
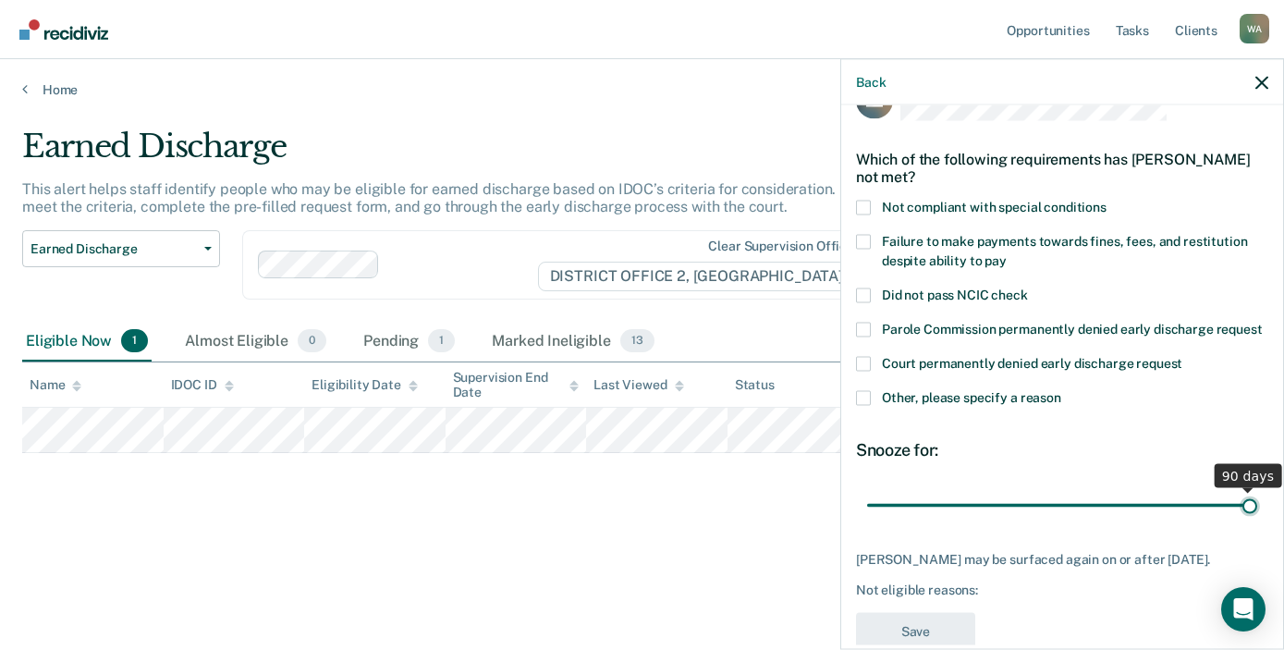
drag, startPoint x: 994, startPoint y: 526, endPoint x: 1290, endPoint y: 530, distance: 295.9
type input "90"
click at [1258, 521] on input "range" at bounding box center [1062, 505] width 390 height 32
click at [867, 239] on span at bounding box center [863, 241] width 15 height 15
click at [1007, 253] on input "Failure to make payments towards fines, fees, and restitution despite ability t…" at bounding box center [1007, 253] width 0 height 0
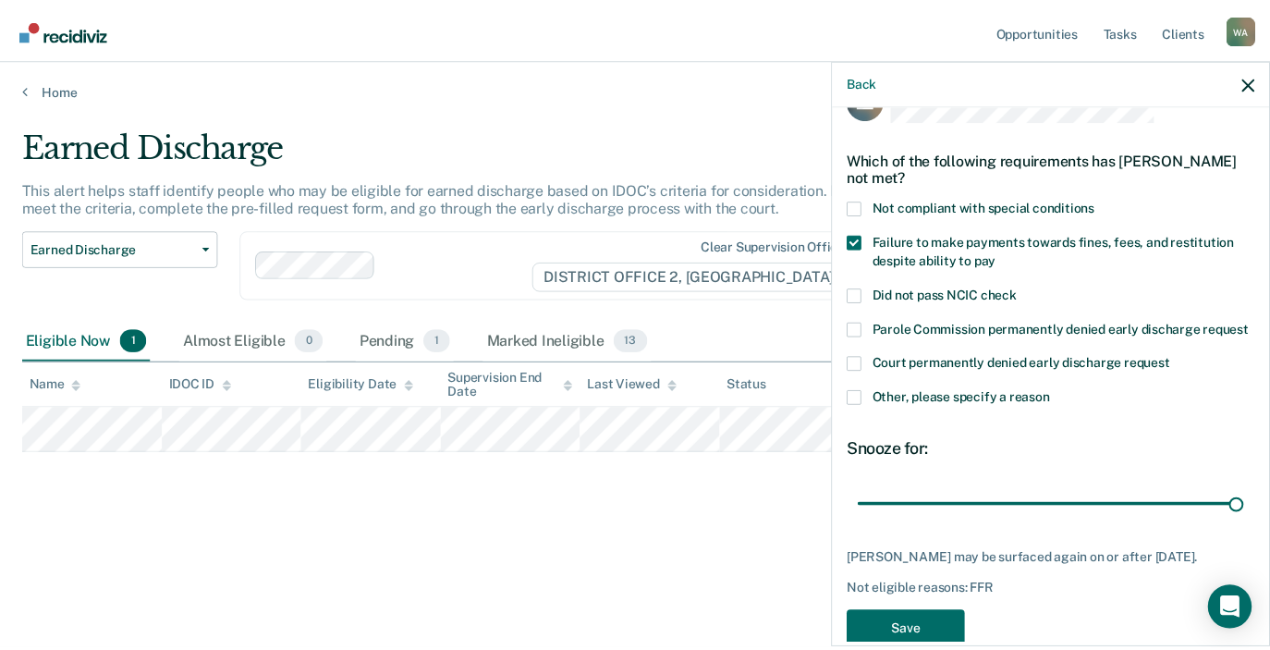
scroll to position [102, 0]
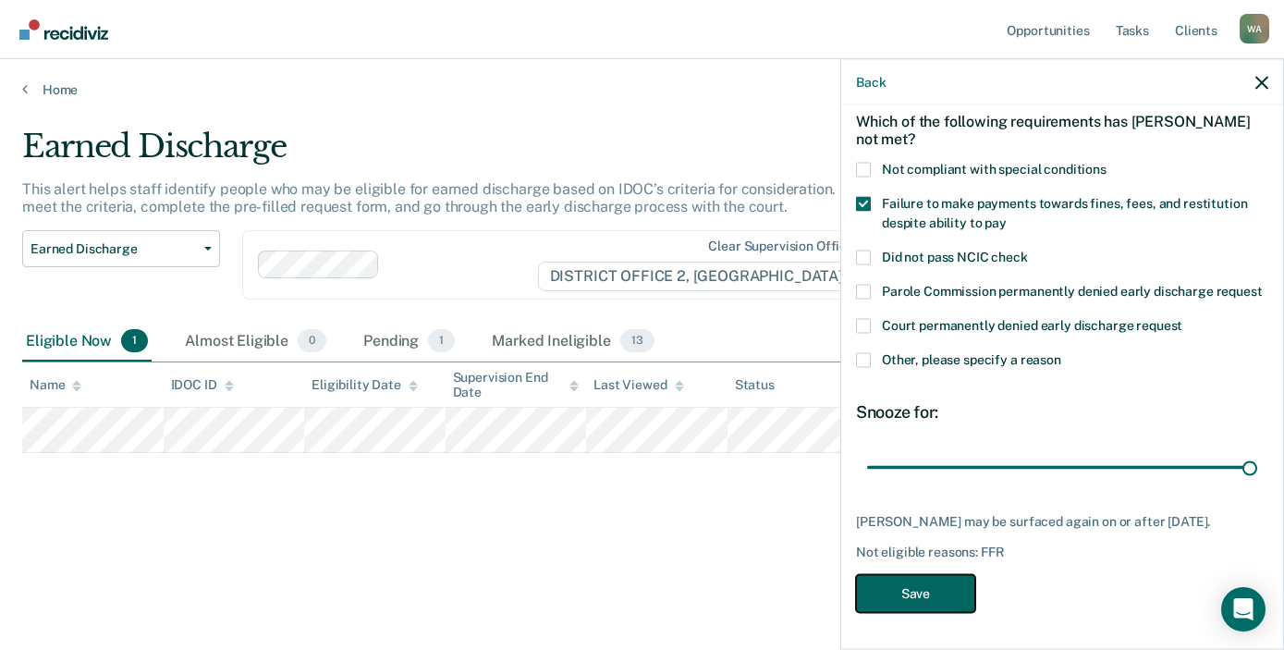
click at [928, 592] on button "Save" at bounding box center [915, 593] width 119 height 38
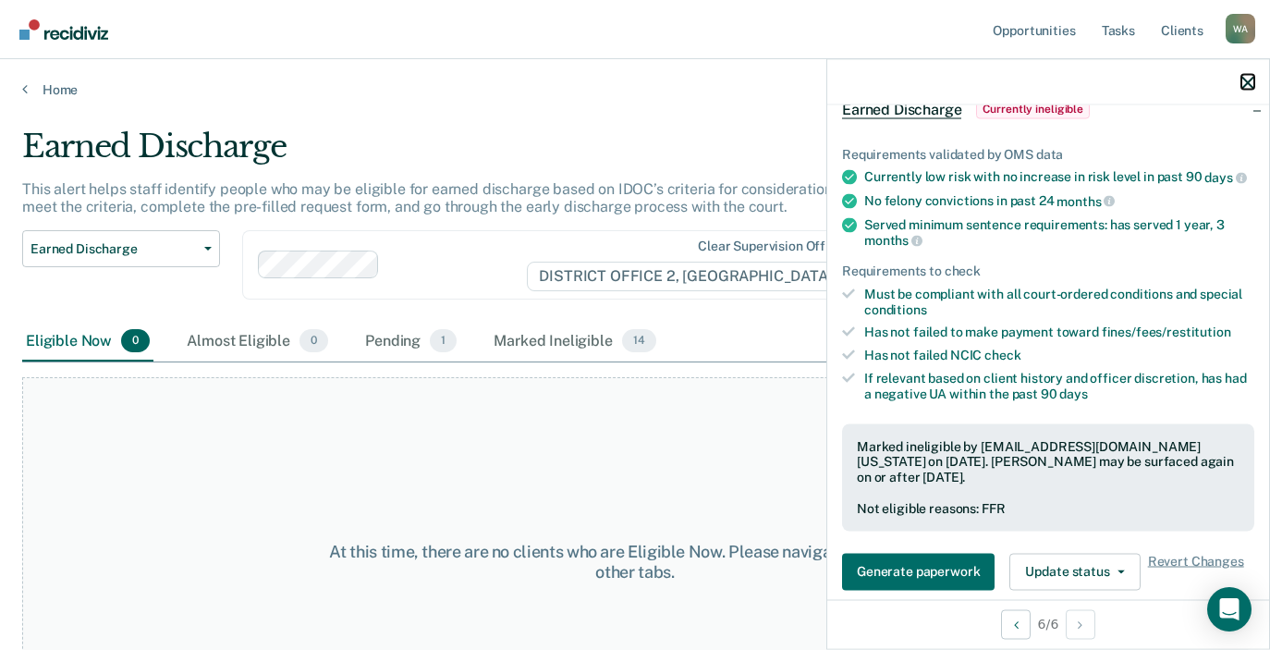
click at [1246, 82] on icon "button" at bounding box center [1248, 82] width 13 height 13
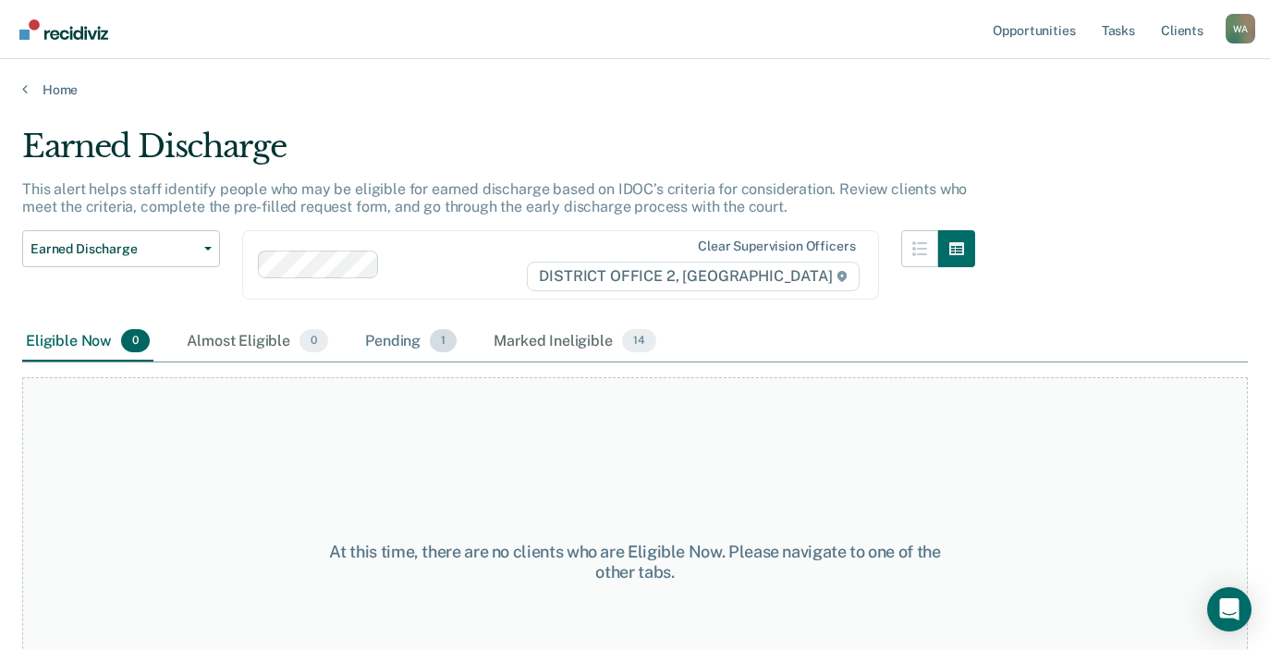
click at [403, 348] on div "Pending 1" at bounding box center [411, 342] width 99 height 41
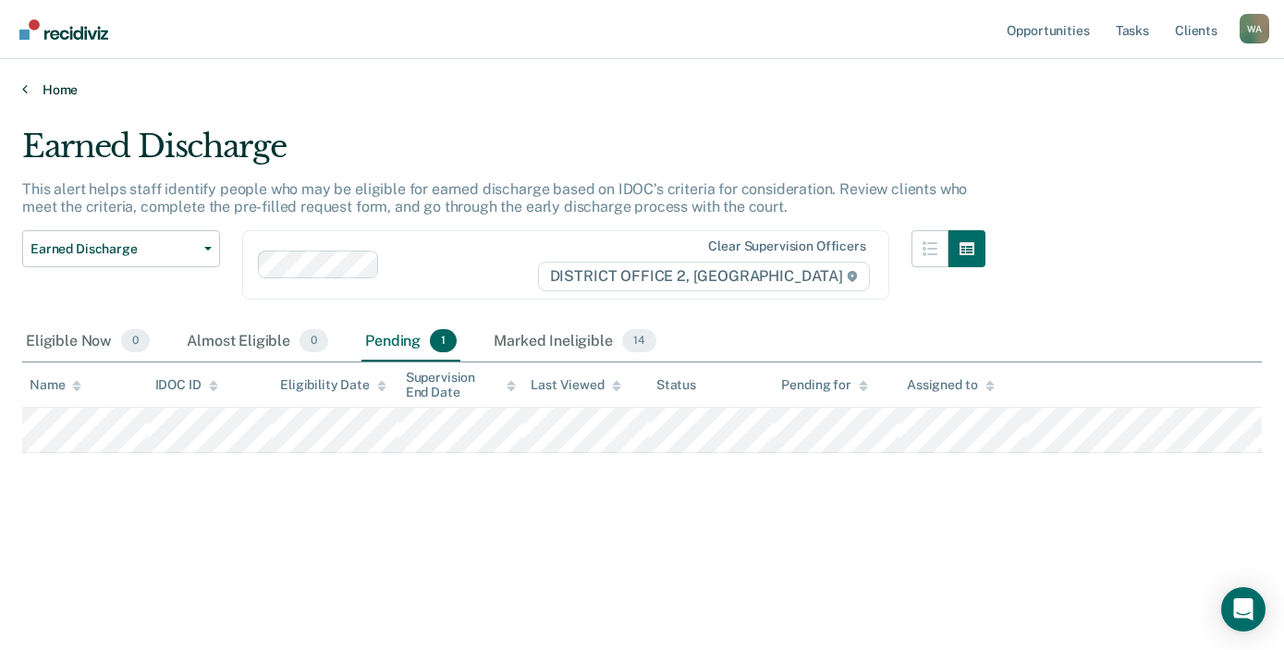
click at [27, 91] on icon at bounding box center [25, 88] width 6 height 15
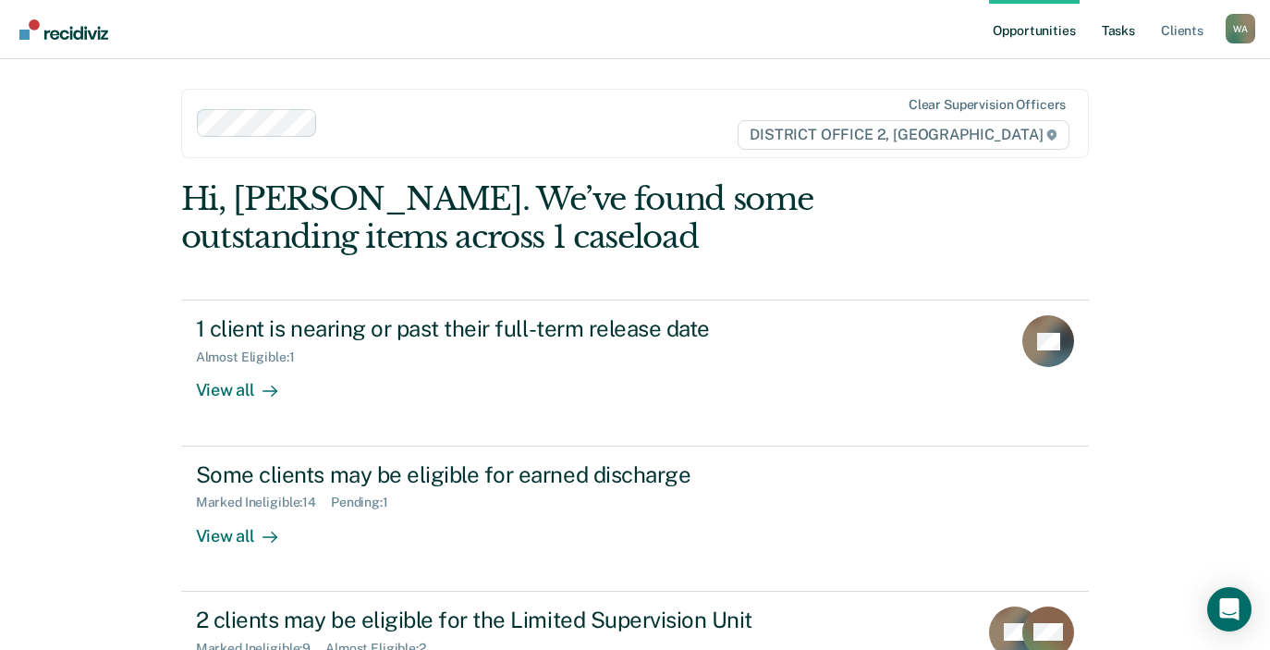
click at [1128, 34] on link "Tasks" at bounding box center [1118, 29] width 41 height 59
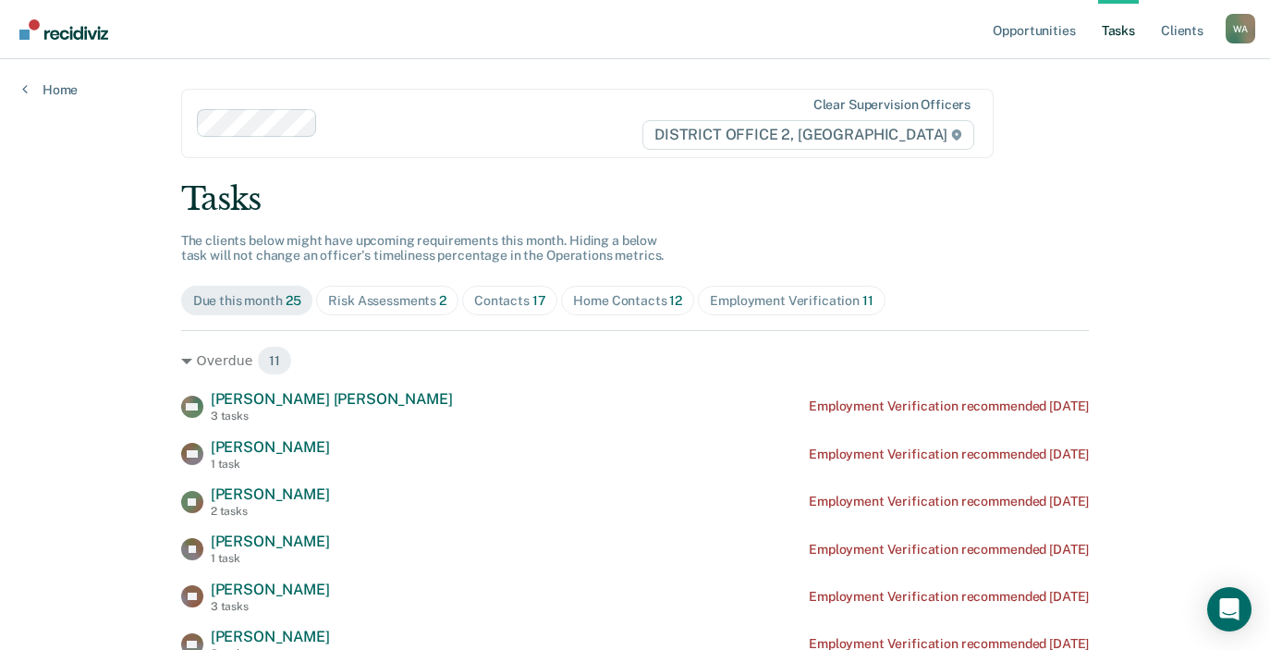
click at [622, 301] on div "Home Contacts 12" at bounding box center [627, 301] width 109 height 16
